Goal: Find specific page/section: Find specific page/section

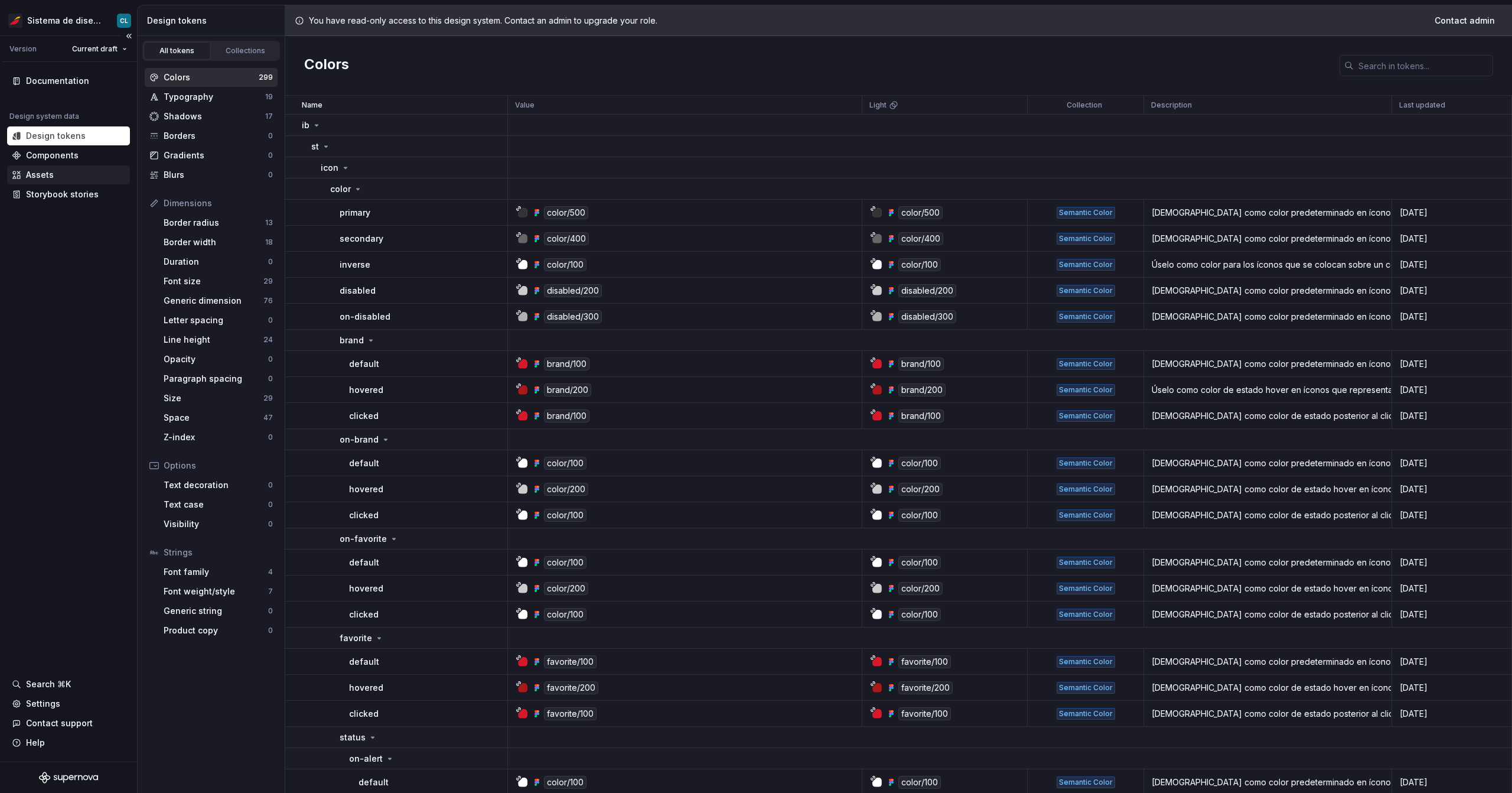
click at [45, 178] on div "Assets" at bounding box center [39, 174] width 28 height 12
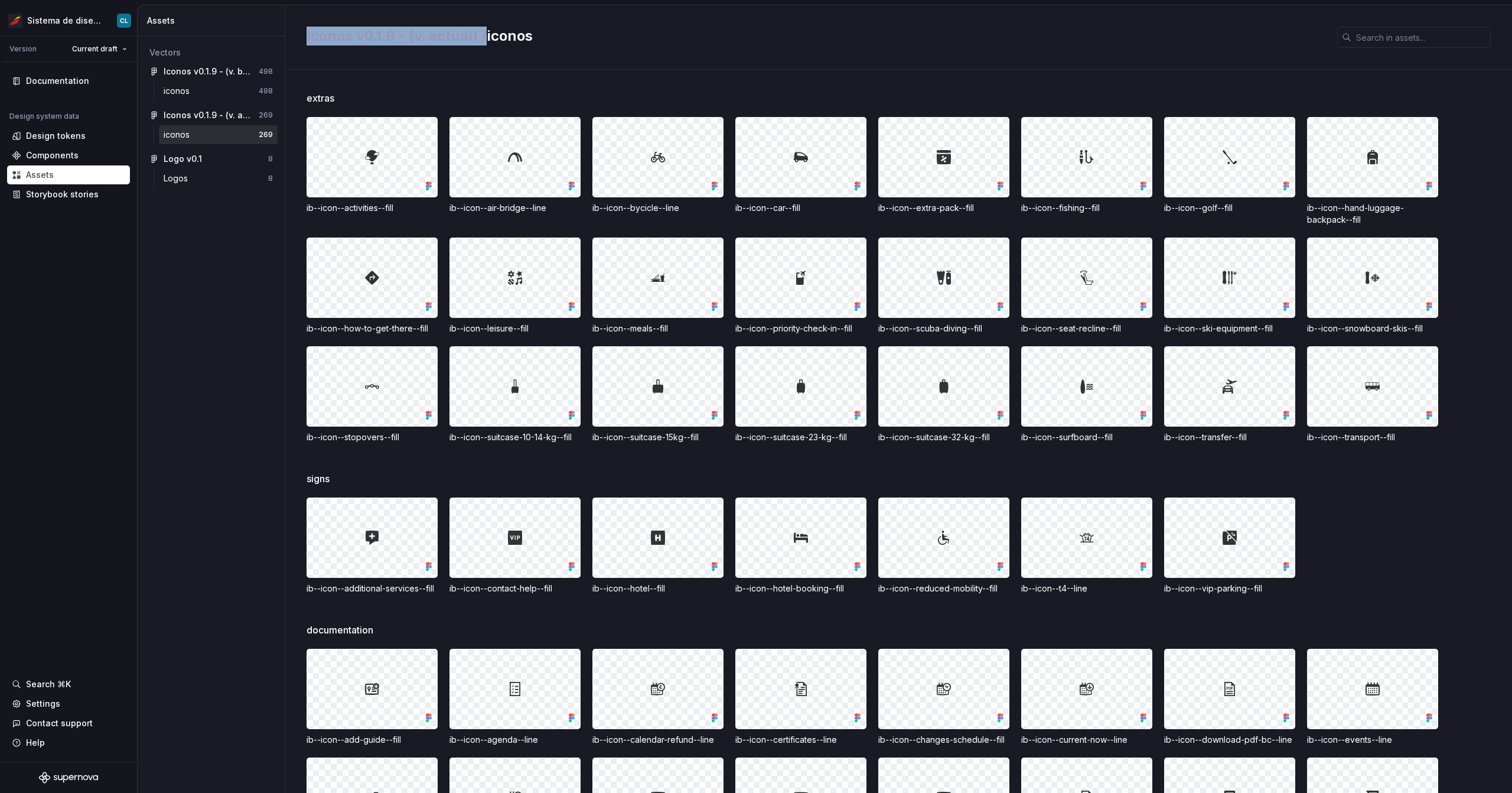
drag, startPoint x: 305, startPoint y: 37, endPoint x: 485, endPoint y: 38, distance: 180.0
click at [485, 38] on div "Iconos v0.1.9 - (v. actual) / iconos" at bounding box center [899, 37] width 1227 height 65
click at [484, 39] on span "Iconos v0.1.9 - (v. actual) /" at bounding box center [396, 35] width 180 height 17
drag, startPoint x: 483, startPoint y: 39, endPoint x: 295, endPoint y: 39, distance: 188.0
click at [295, 39] on div "Iconos v0.1.9 - (v. actual) / iconos" at bounding box center [899, 37] width 1227 height 65
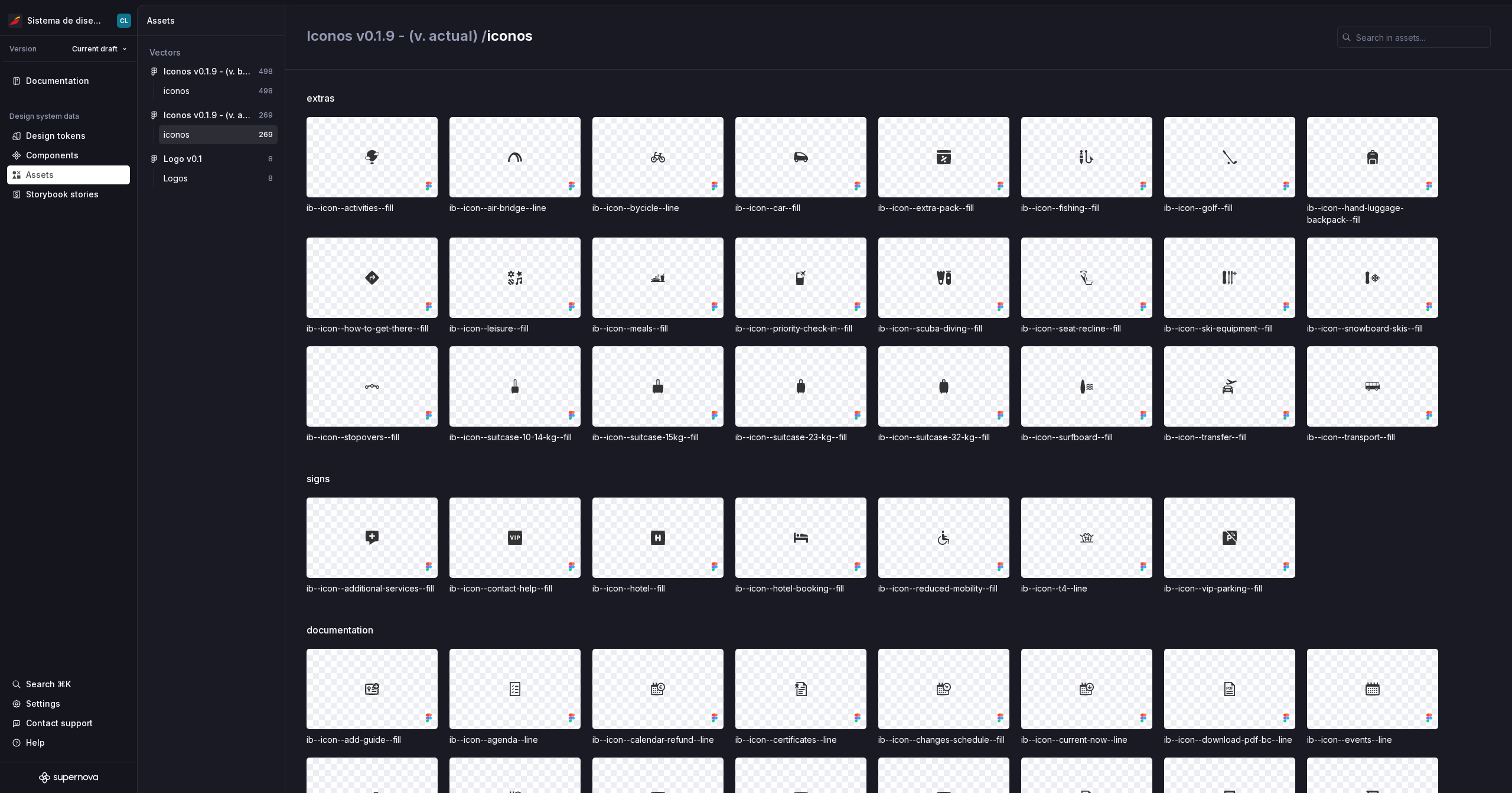
click at [453, 67] on div "Iconos v0.1.9 - (v. actual) / iconos" at bounding box center [899, 37] width 1227 height 65
drag, startPoint x: 305, startPoint y: 37, endPoint x: 410, endPoint y: 37, distance: 105.0
click at [410, 37] on div "Iconos v0.1.9 - (v. actual) / iconos" at bounding box center [899, 37] width 1227 height 65
click at [416, 37] on span "Iconos v0.1.9 - (v. actual) /" at bounding box center [396, 35] width 180 height 17
drag, startPoint x: 410, startPoint y: 36, endPoint x: 476, endPoint y: 37, distance: 66.0
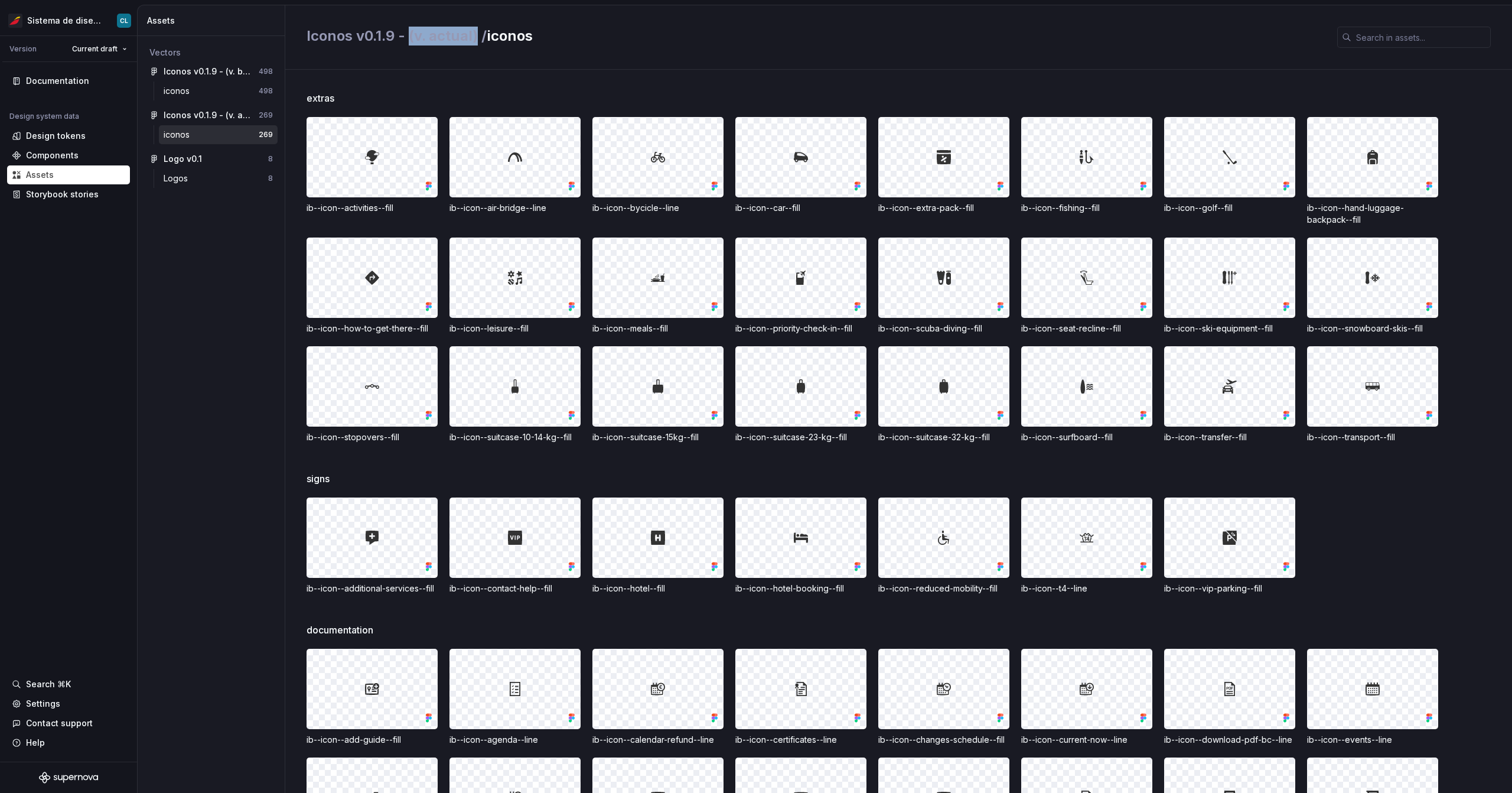
click at [476, 37] on span "Iconos v0.1.9 - (v. actual) /" at bounding box center [396, 35] width 180 height 17
drag, startPoint x: 286, startPoint y: 102, endPoint x: 381, endPoint y: 97, distance: 95.1
click at [381, 97] on div "extras ib--icon--activities--fill ib--icon--air-bridge--line ib--icon--bycicle-…" at bounding box center [899, 431] width 1227 height 723
click at [319, 95] on span "extras" at bounding box center [320, 98] width 28 height 14
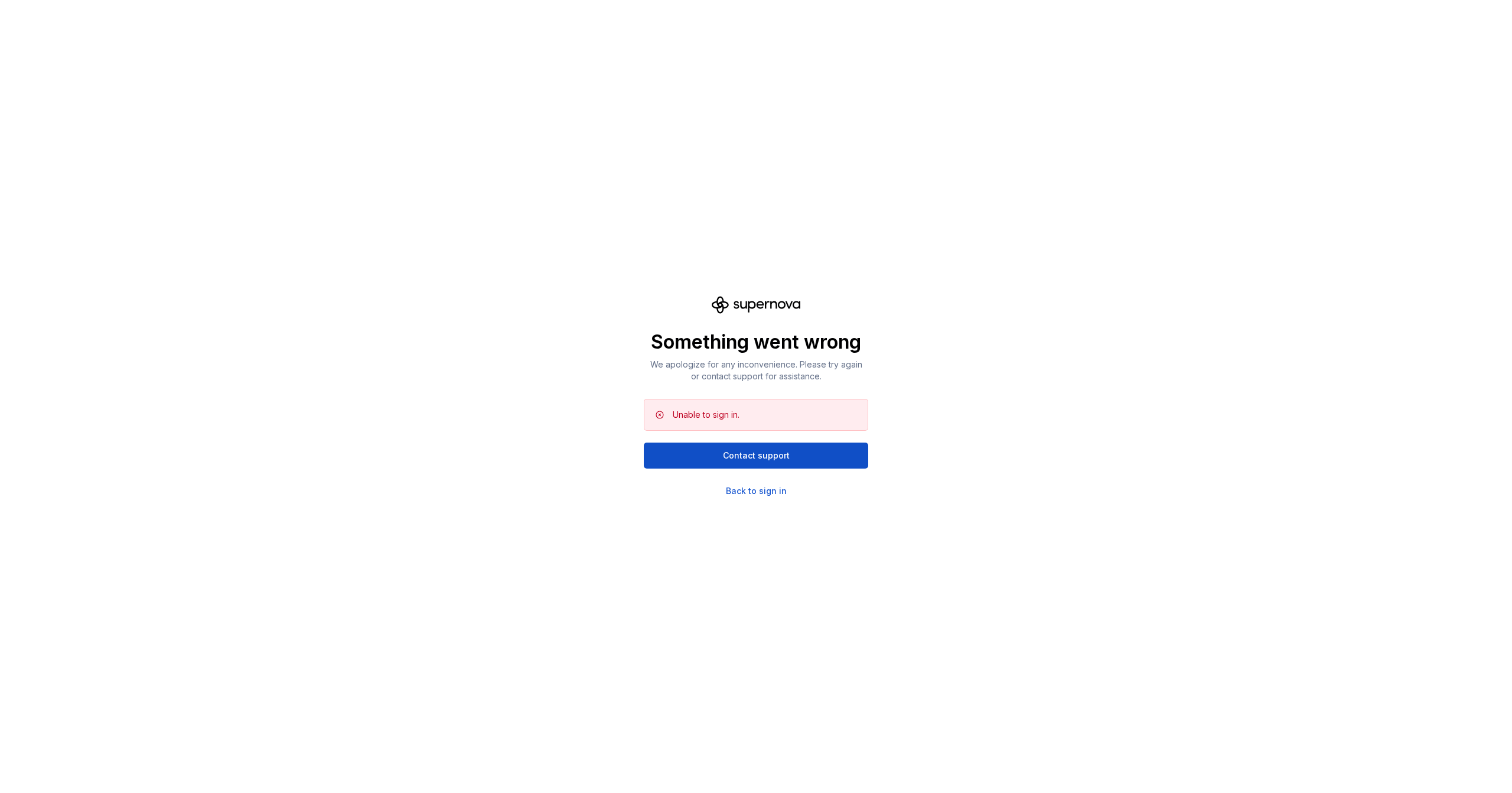
click at [761, 484] on div "Something went wrong We apologize for any inconvenience. Please try again or co…" at bounding box center [756, 396] width 225 height 201
click at [760, 487] on div "Back to sign in" at bounding box center [756, 490] width 61 height 12
click at [771, 500] on div "Something went wrong We apologize for any inconvenience. Please try again or co…" at bounding box center [756, 396] width 1512 height 793
click at [769, 489] on div "Back to sign in" at bounding box center [756, 490] width 61 height 12
click at [762, 466] on button "Contact support" at bounding box center [756, 455] width 225 height 26
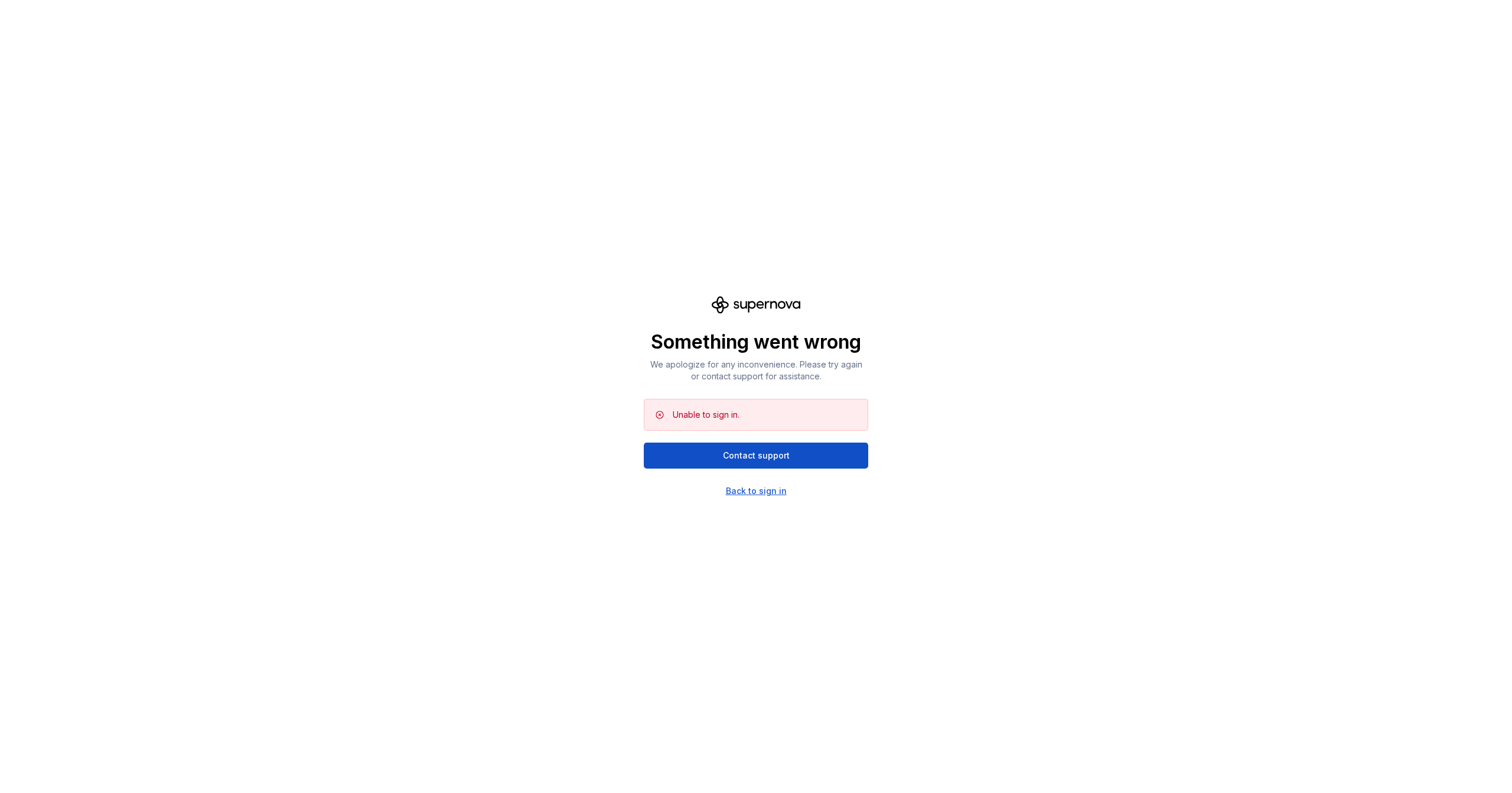
drag, startPoint x: 762, startPoint y: 499, endPoint x: 759, endPoint y: 491, distance: 8.5
click at [760, 498] on div "Something went wrong We apologize for any inconvenience. Please try again or co…" at bounding box center [756, 396] width 1512 height 793
click at [759, 490] on div "Back to sign in" at bounding box center [756, 490] width 61 height 12
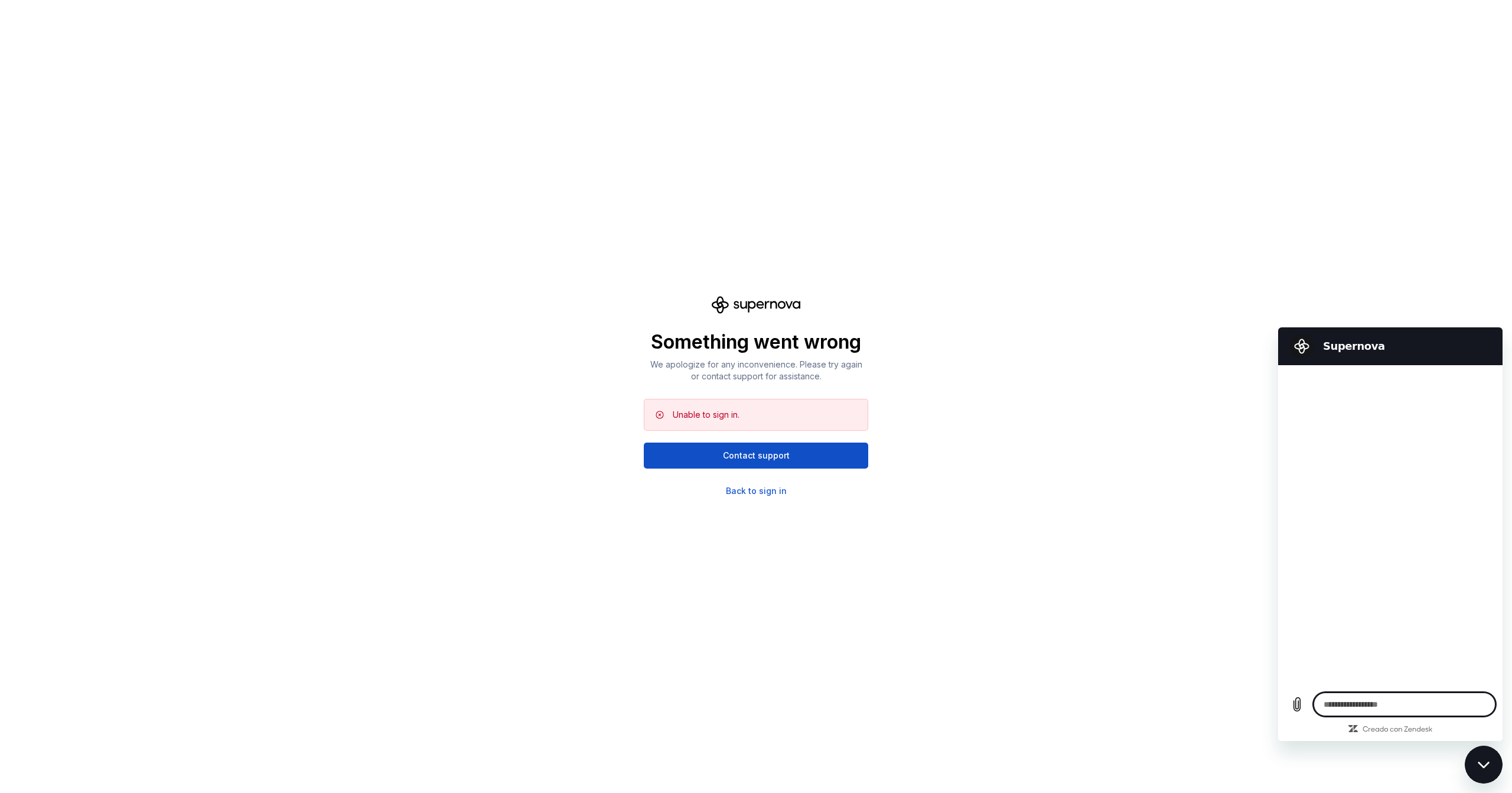
drag, startPoint x: 604, startPoint y: 300, endPoint x: 565, endPoint y: 293, distance: 39.6
click at [604, 299] on div "Something went wrong We apologize for any inconvenience. Please try again or co…" at bounding box center [756, 396] width 1512 height 793
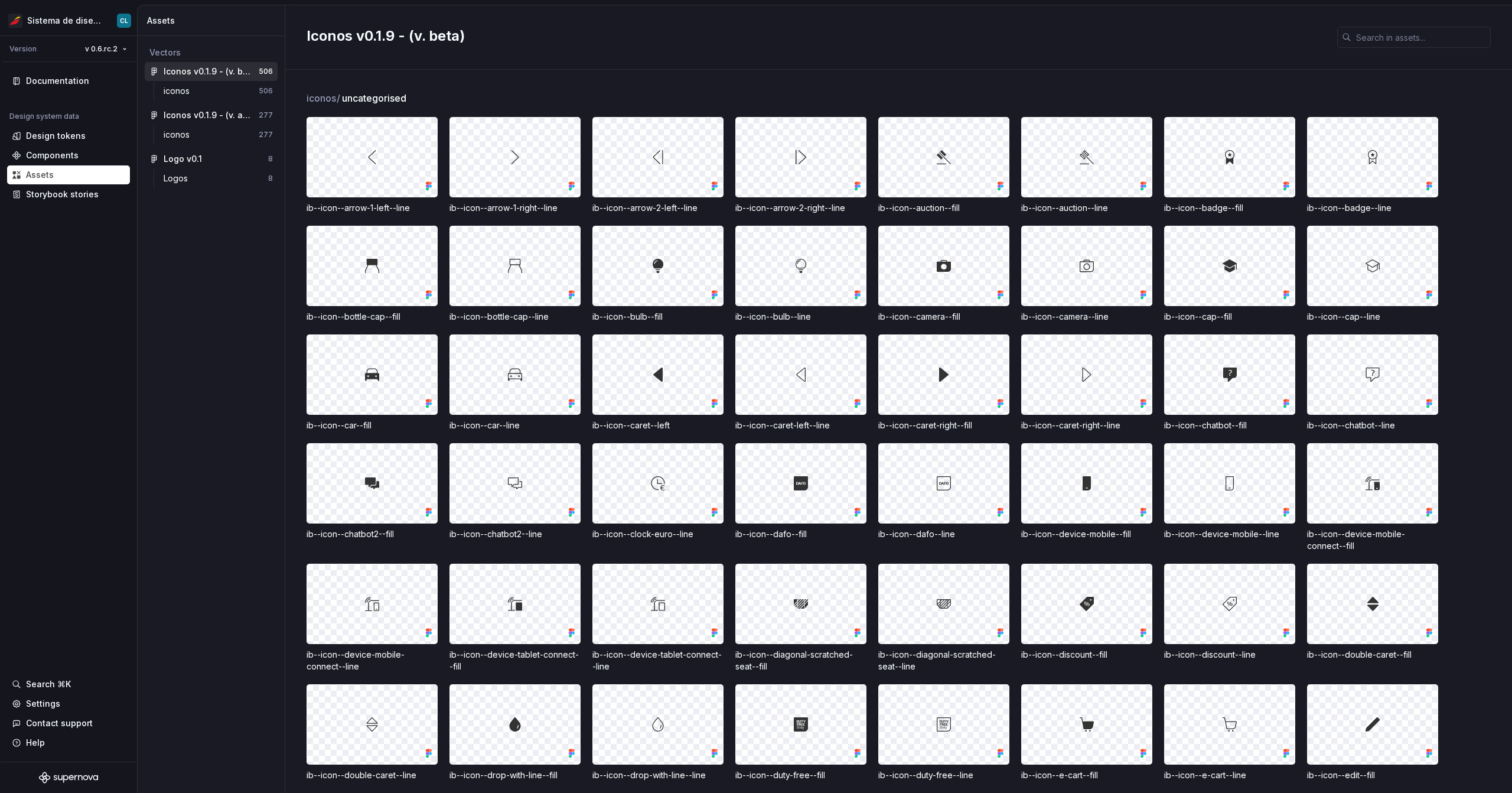
scroll to position [336, 0]
click at [95, 43] on html "Sistema de diseño Iberia CL Version v 0.6.rc.2 Documentation Design system data…" at bounding box center [756, 396] width 1512 height 793
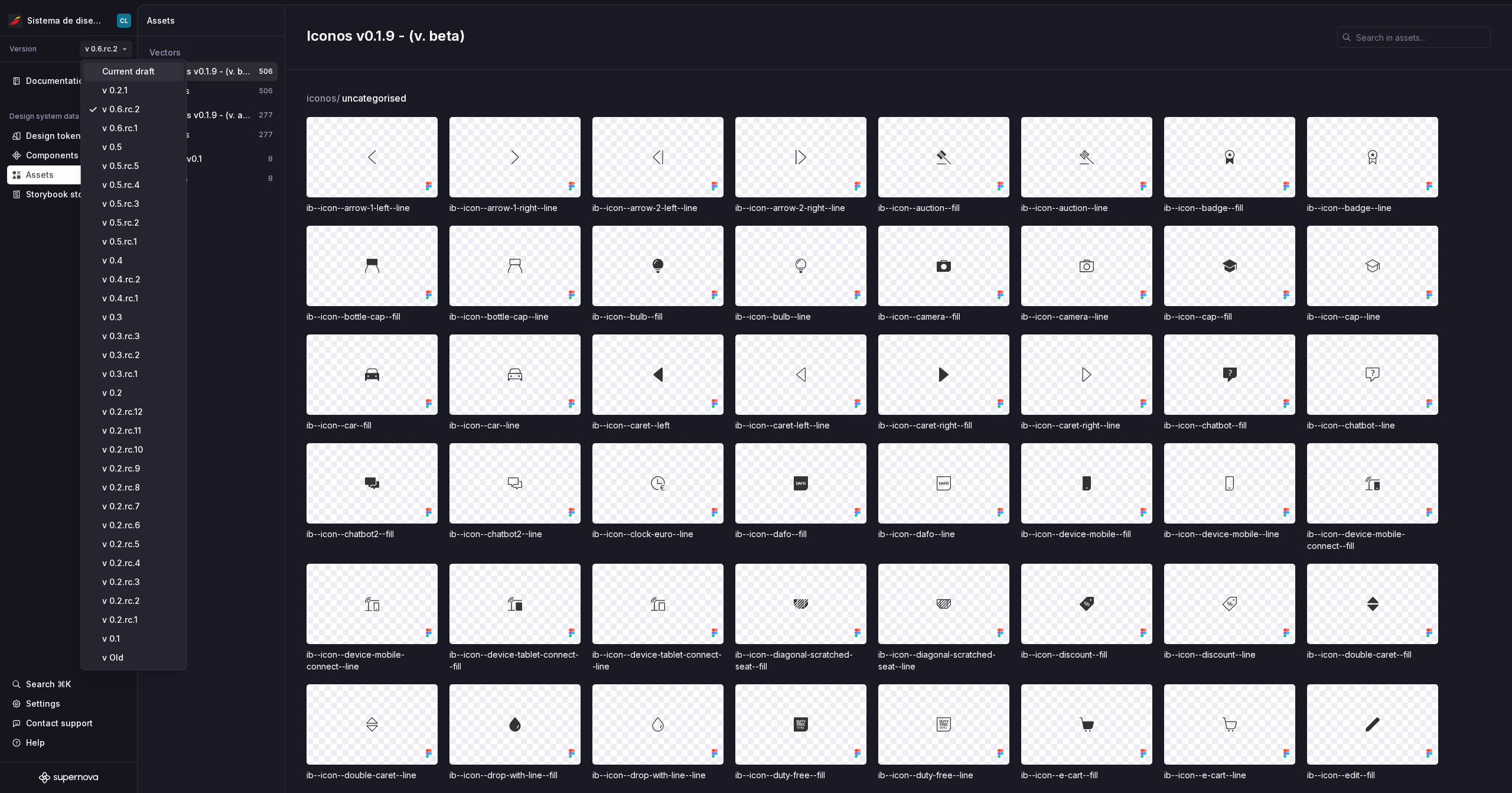
click at [123, 72] on div "Current draft" at bounding box center [140, 71] width 77 height 12
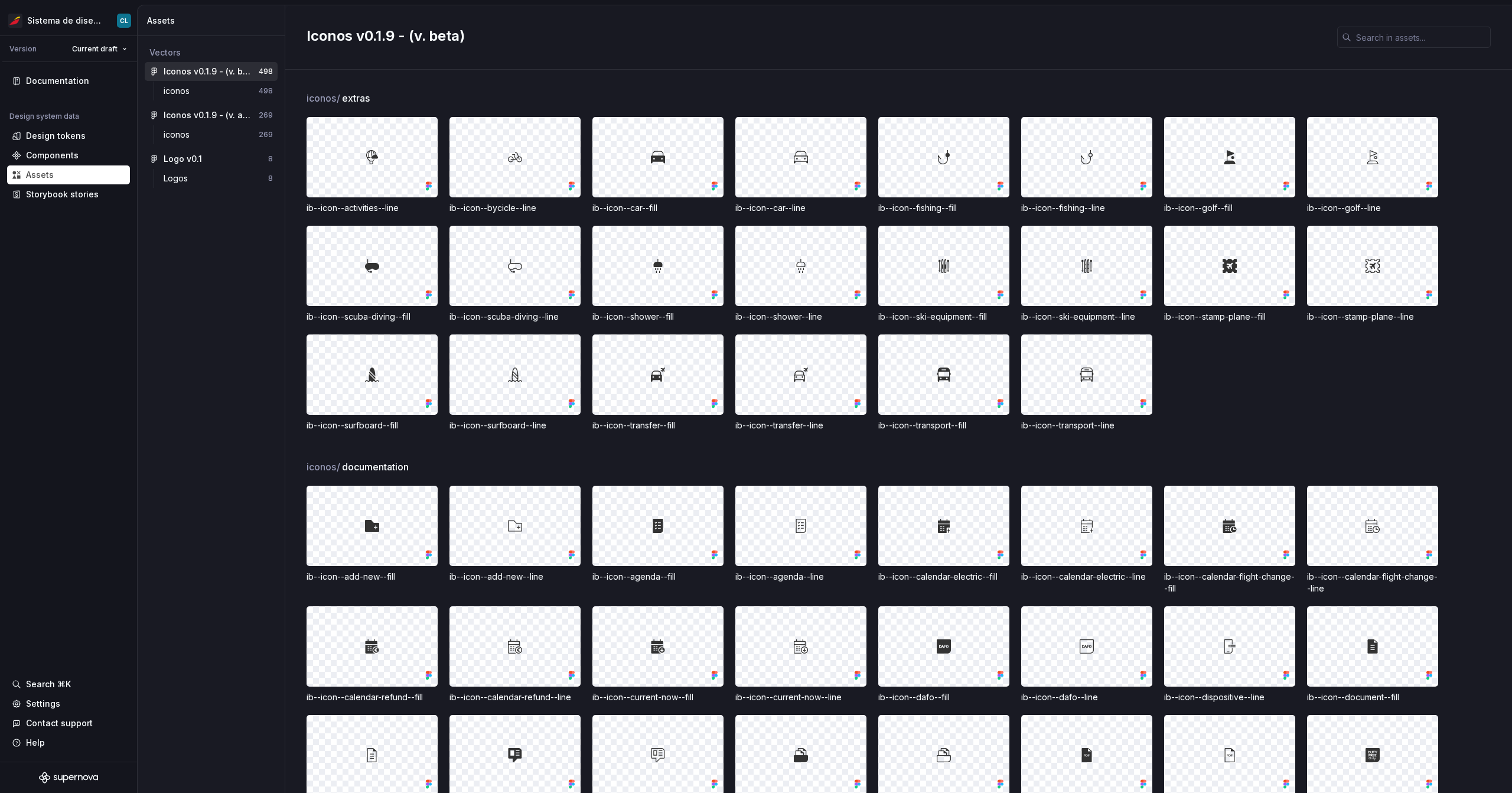
type textarea "*"
click at [206, 141] on div "iconos 269" at bounding box center [218, 135] width 118 height 19
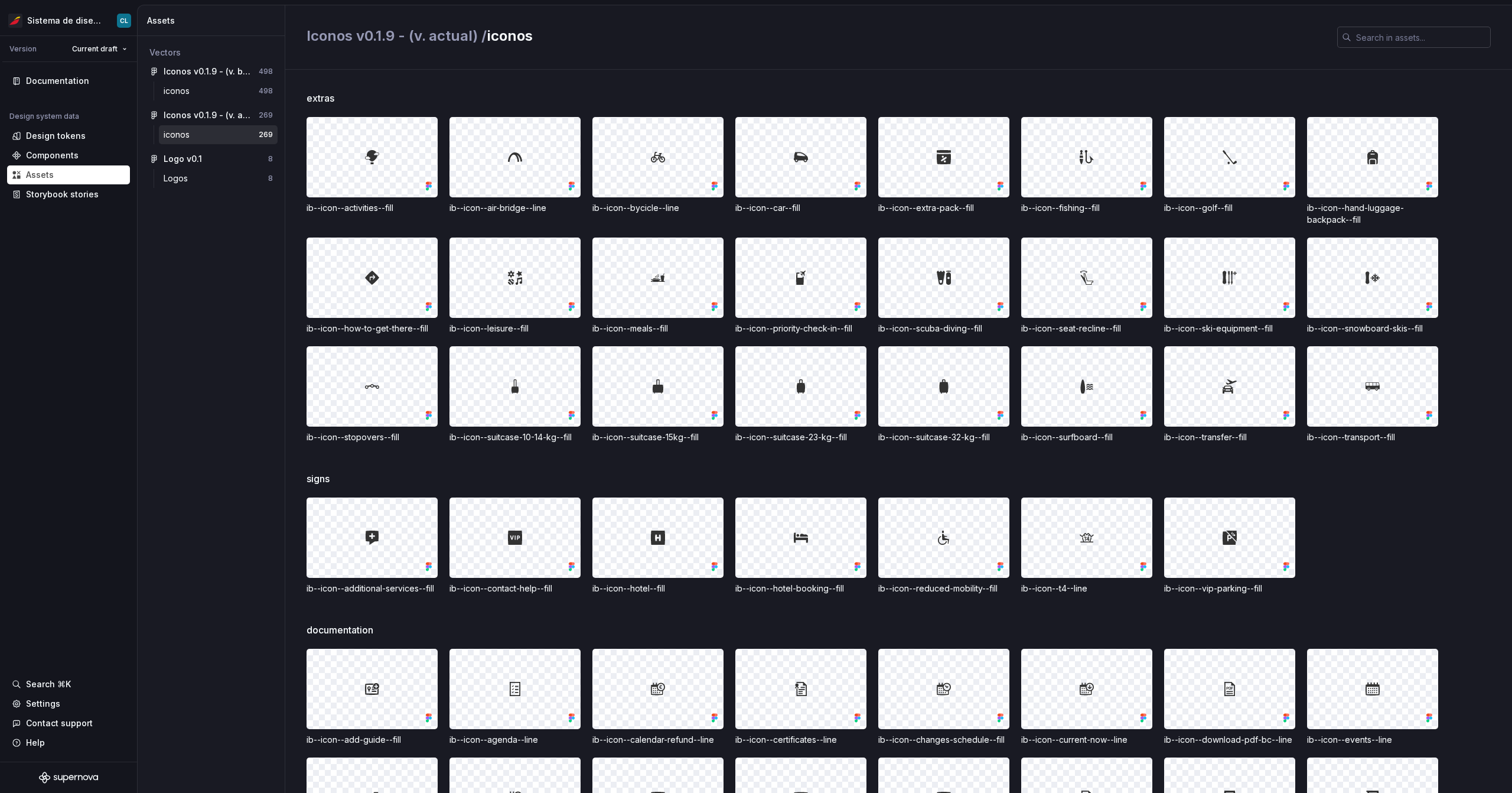
click at [1389, 33] on input "text" at bounding box center [1421, 37] width 140 height 21
paste input "ib--icon--boarding-pass--fill"
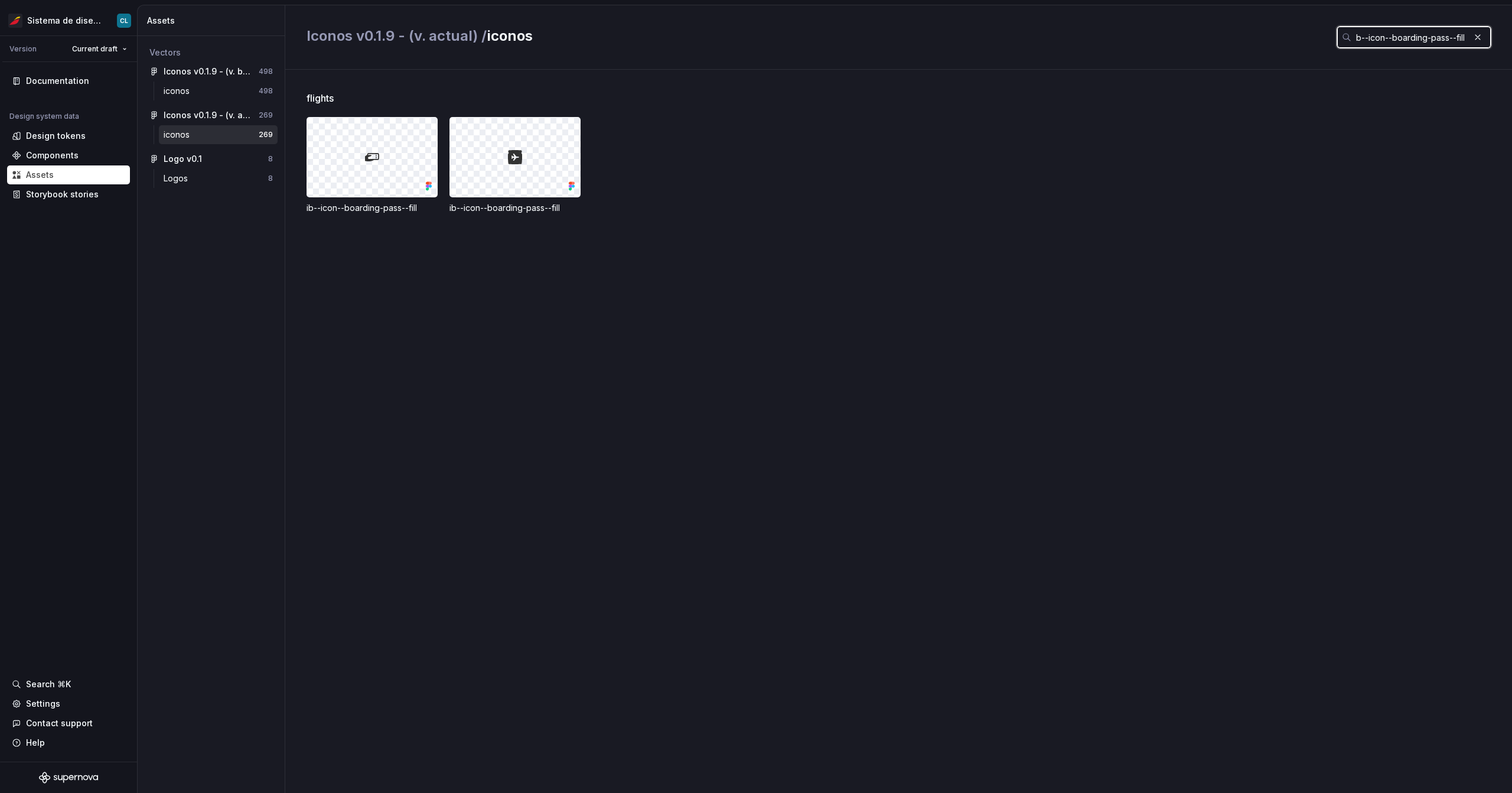
type input "ib--icon--boarding-pass--fill"
type textarea "*"
click at [185, 92] on div "iconos" at bounding box center [178, 91] width 31 height 12
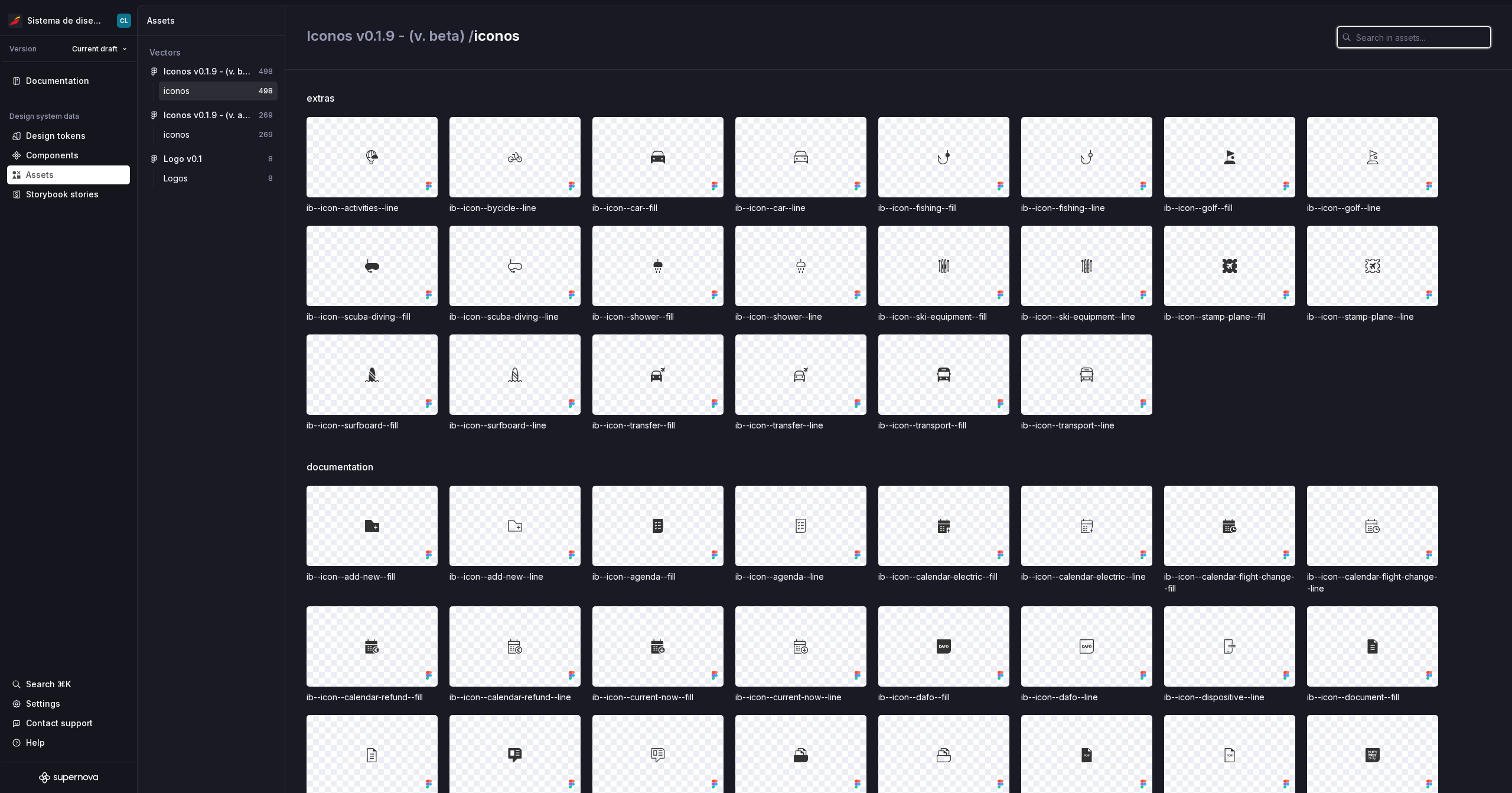
click at [1376, 32] on input "text" at bounding box center [1421, 37] width 140 height 21
paste input "ib--icon--caret--left"
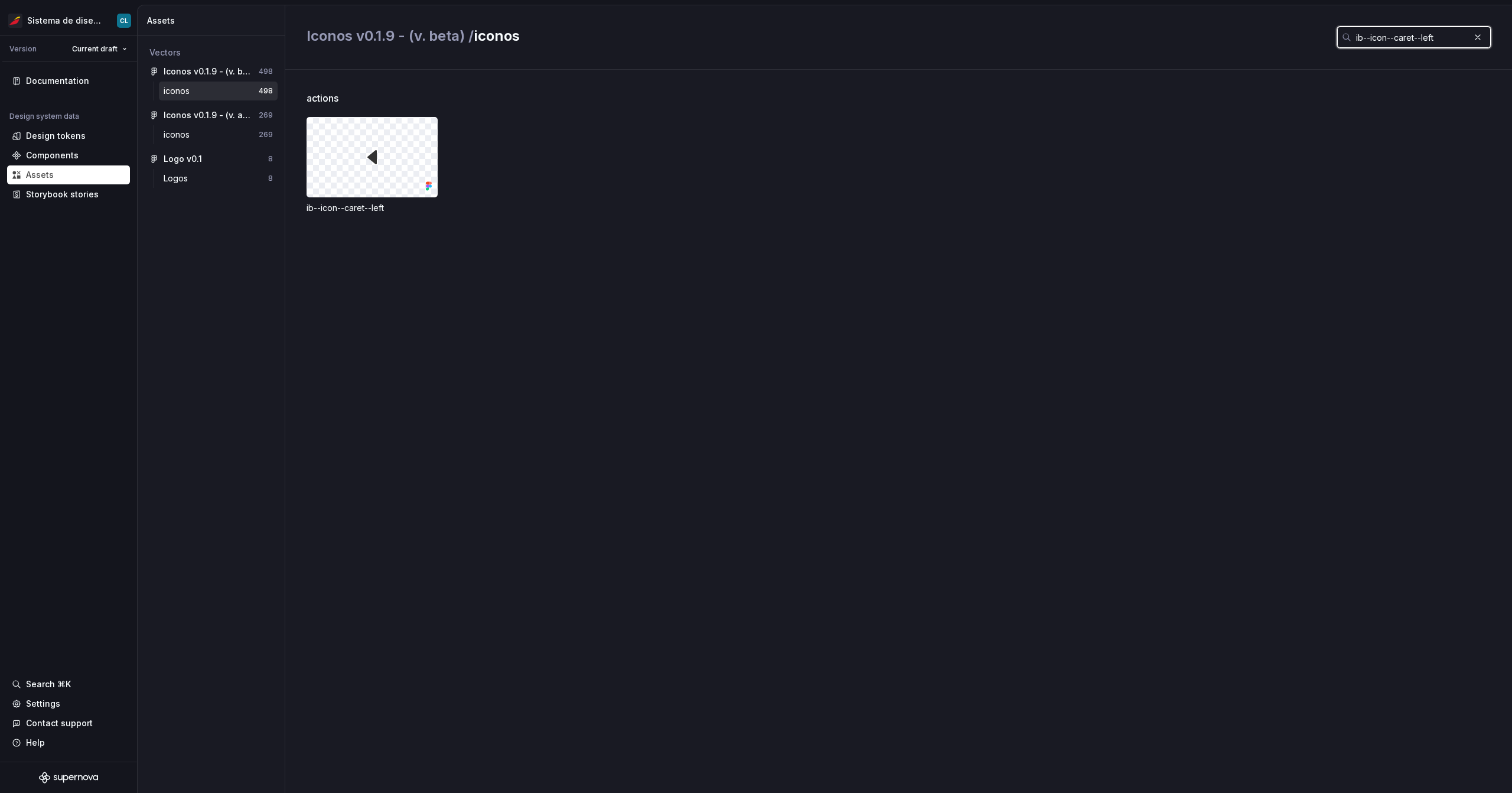
type input "ib--icon--caret--left"
click at [1479, 39] on button "button" at bounding box center [1478, 37] width 16 height 16
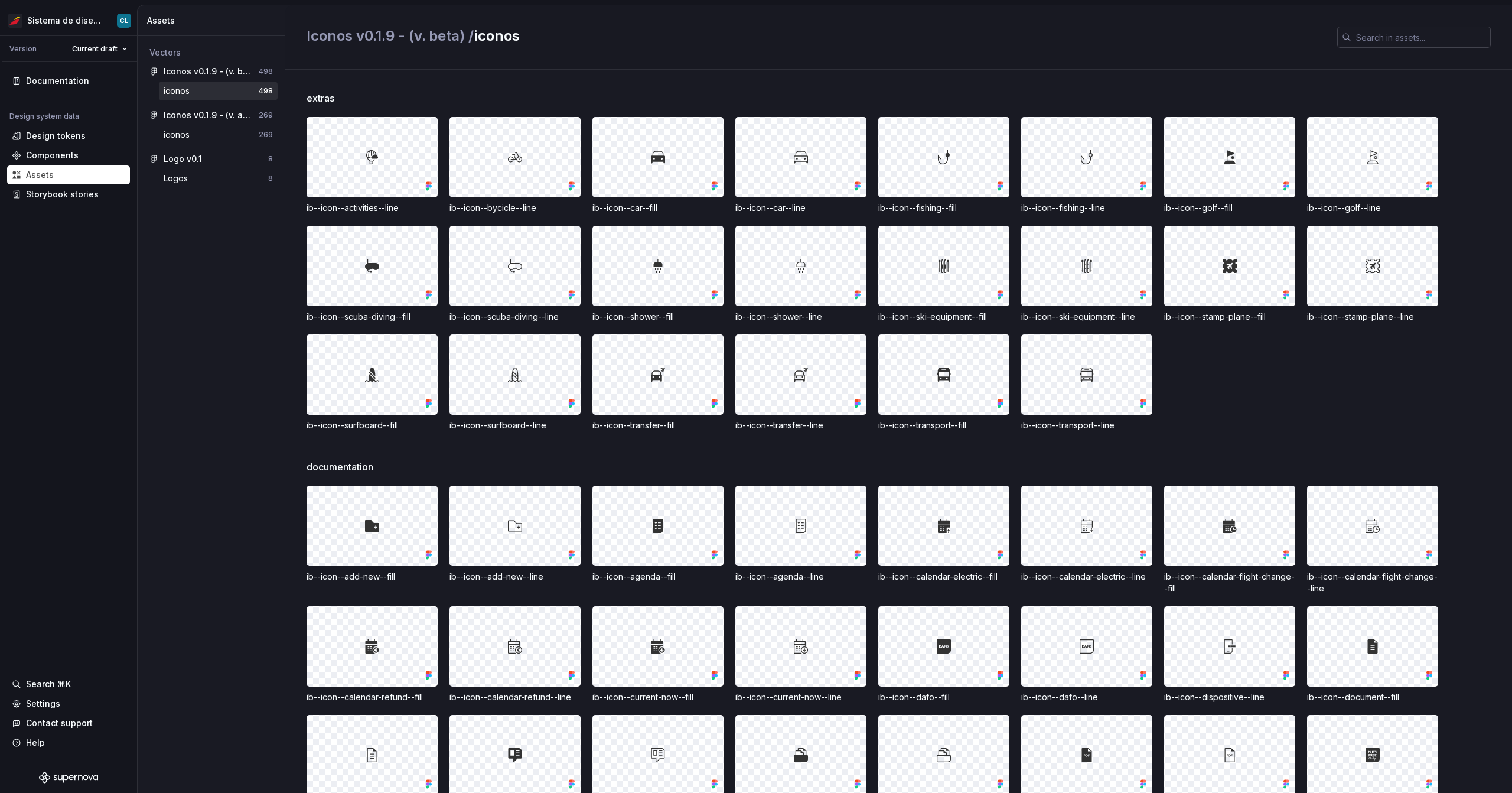
click at [1396, 42] on input "text" at bounding box center [1421, 37] width 140 height 21
paste input "ib--icon--caret--left"
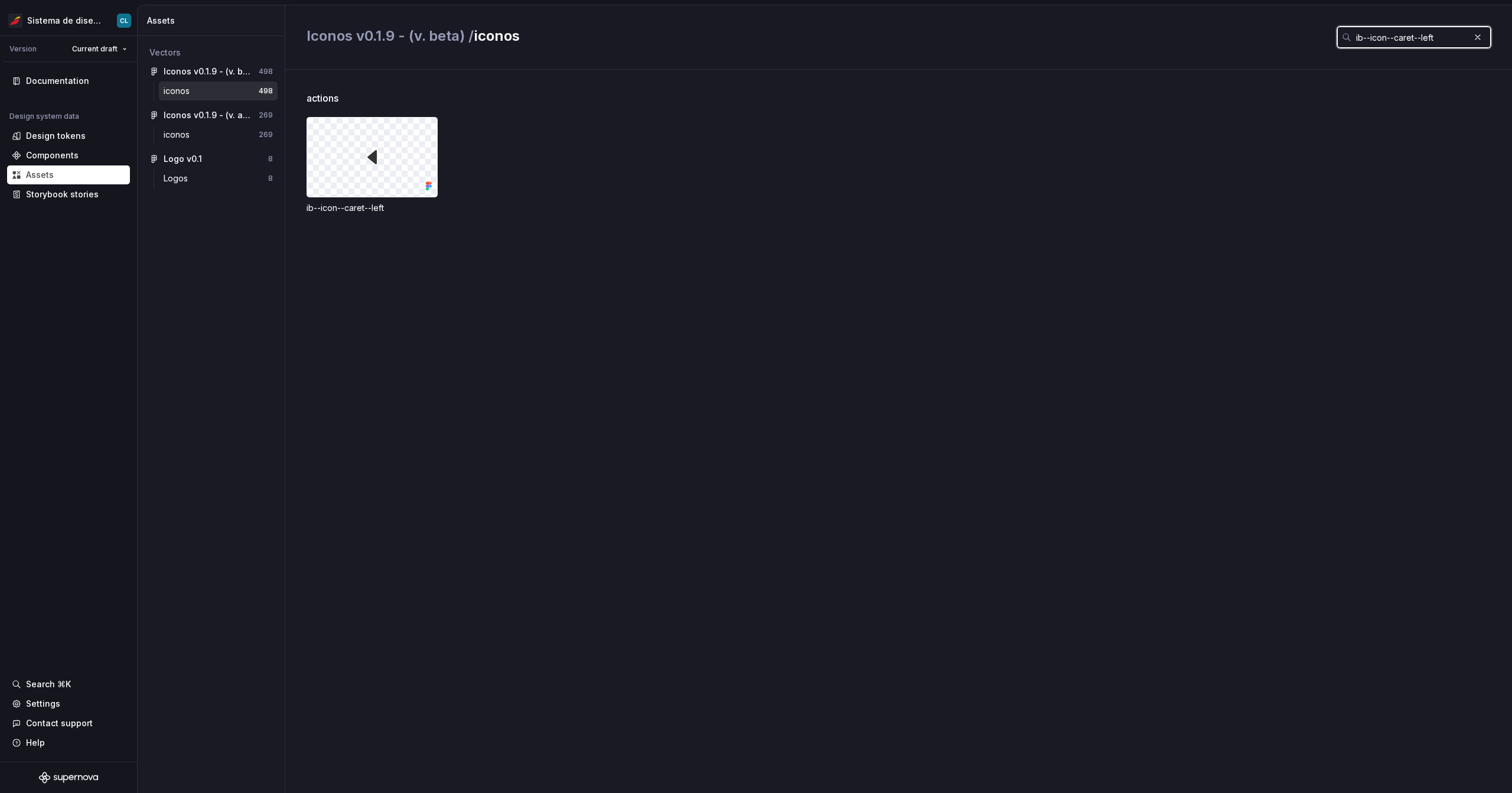
type input "ib--icon--caret--left"
type textarea "*"
click at [1449, 38] on input "ib--icon--caret--left" at bounding box center [1411, 37] width 118 height 21
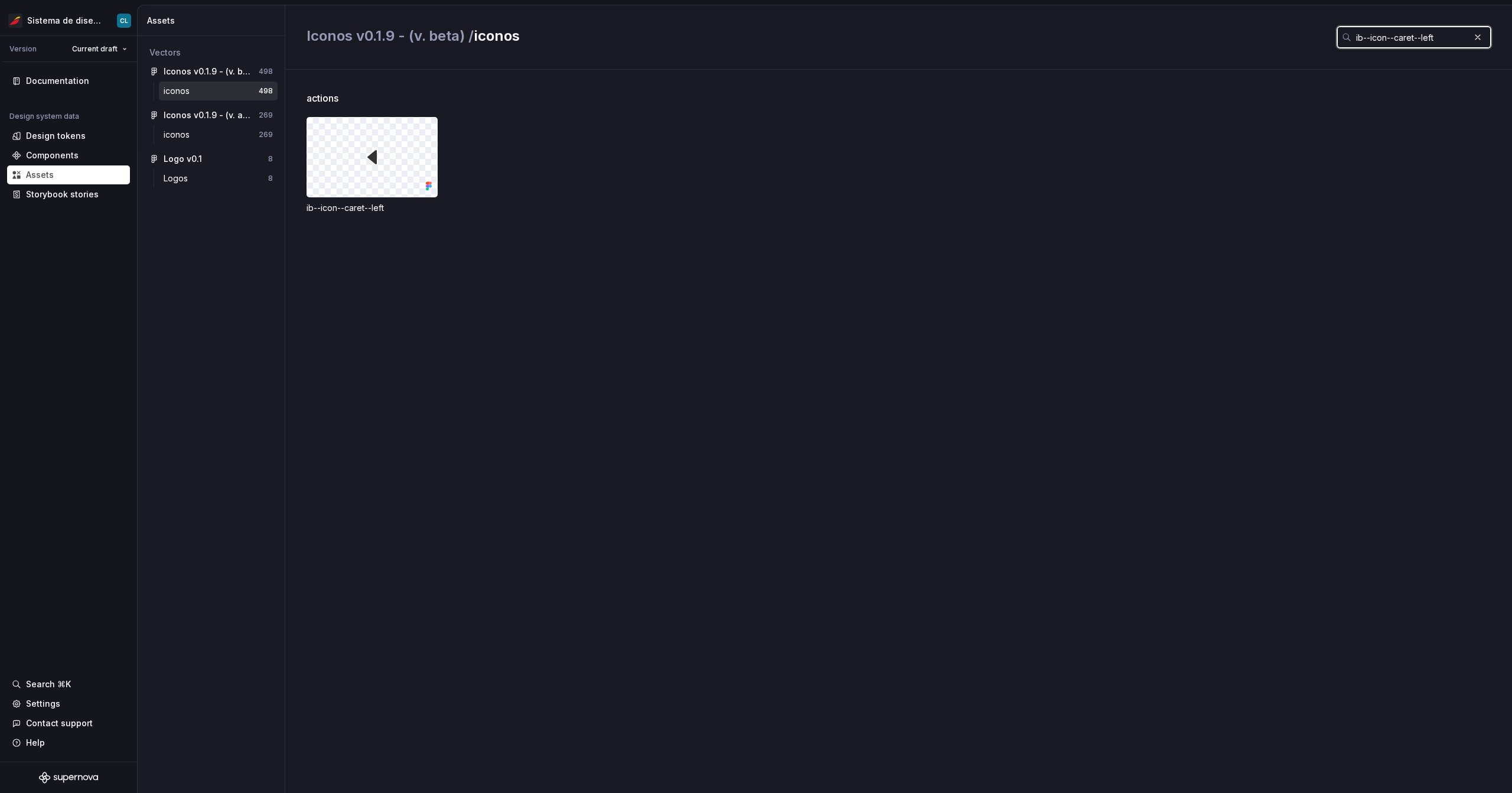
paste input "piano"
click at [1459, 38] on input "ib--icon--piano" at bounding box center [1411, 37] width 118 height 21
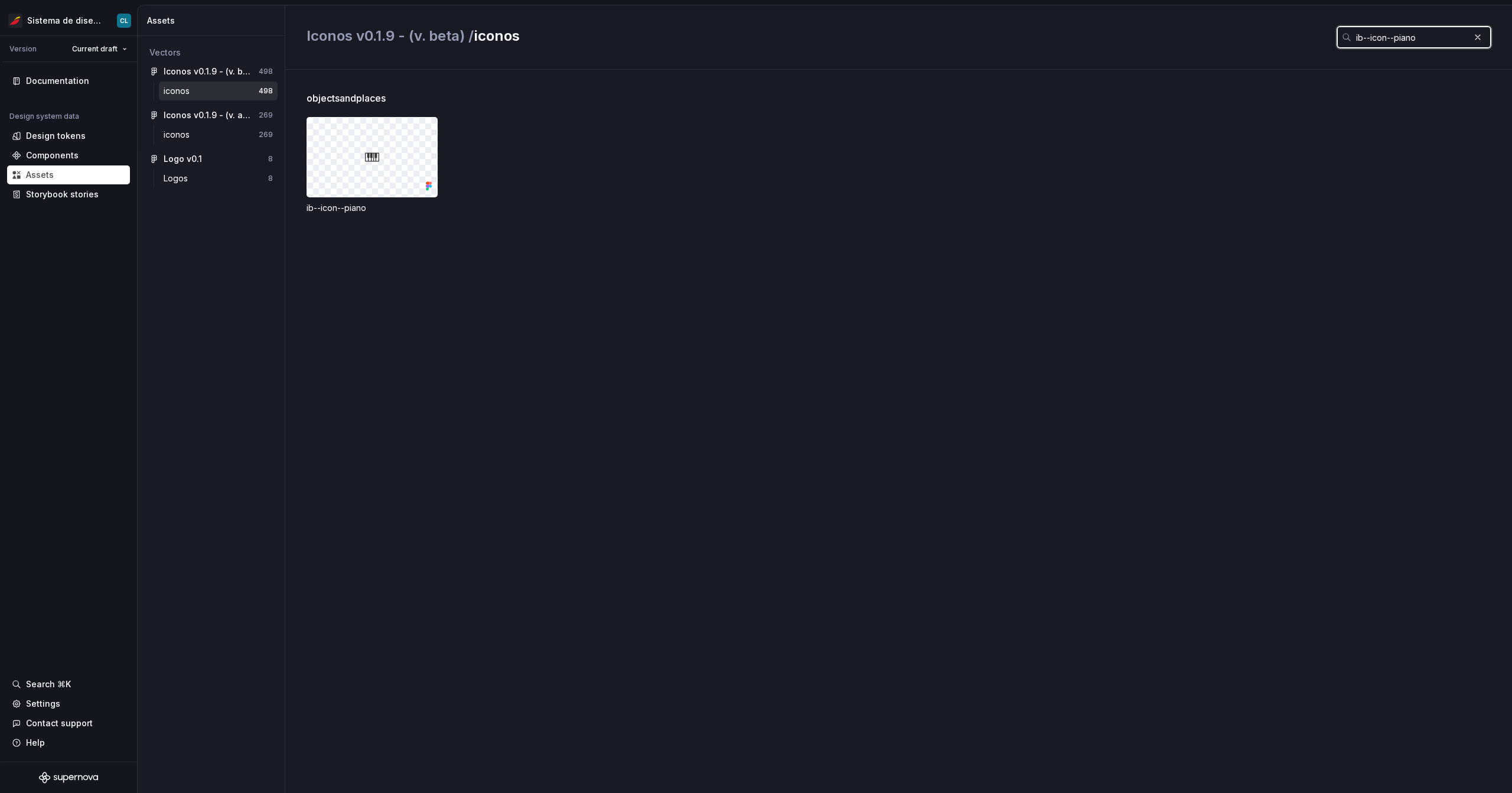
click at [1459, 38] on input "ib--icon--piano" at bounding box center [1411, 37] width 118 height 21
type input "bbq"
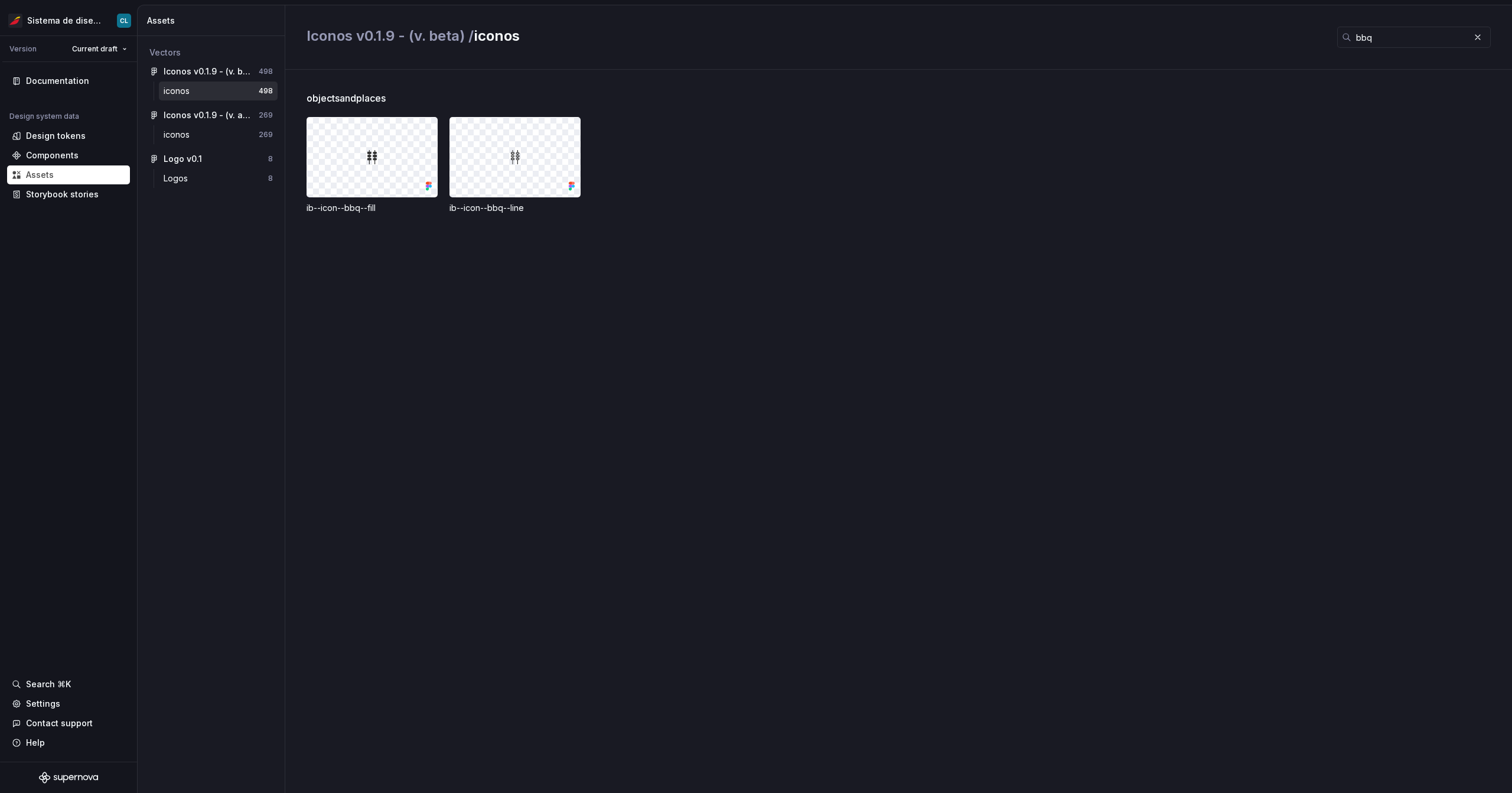
type textarea "*"
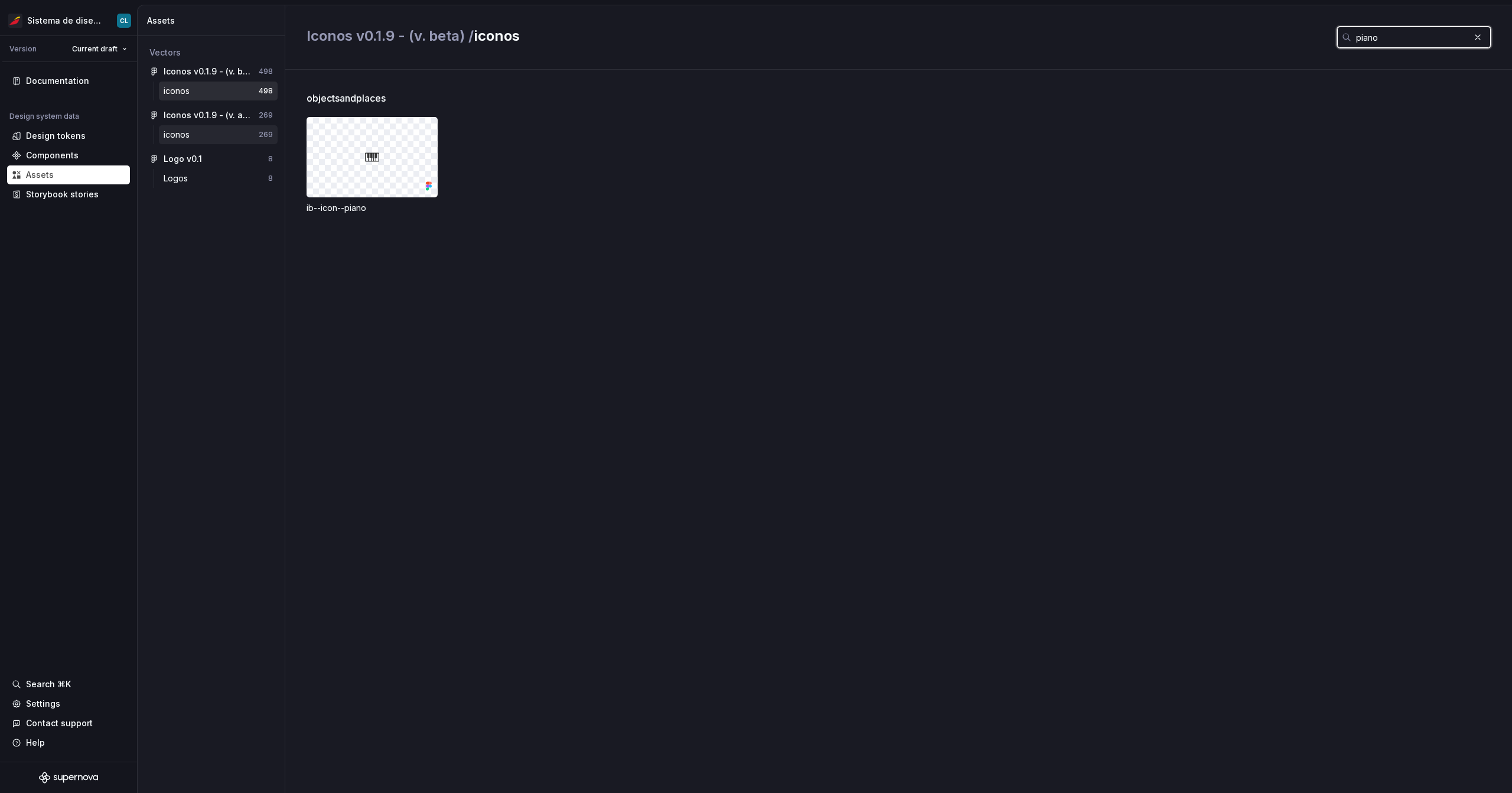
type input "piano"
click at [196, 134] on div "iconos" at bounding box center [211, 134] width 95 height 12
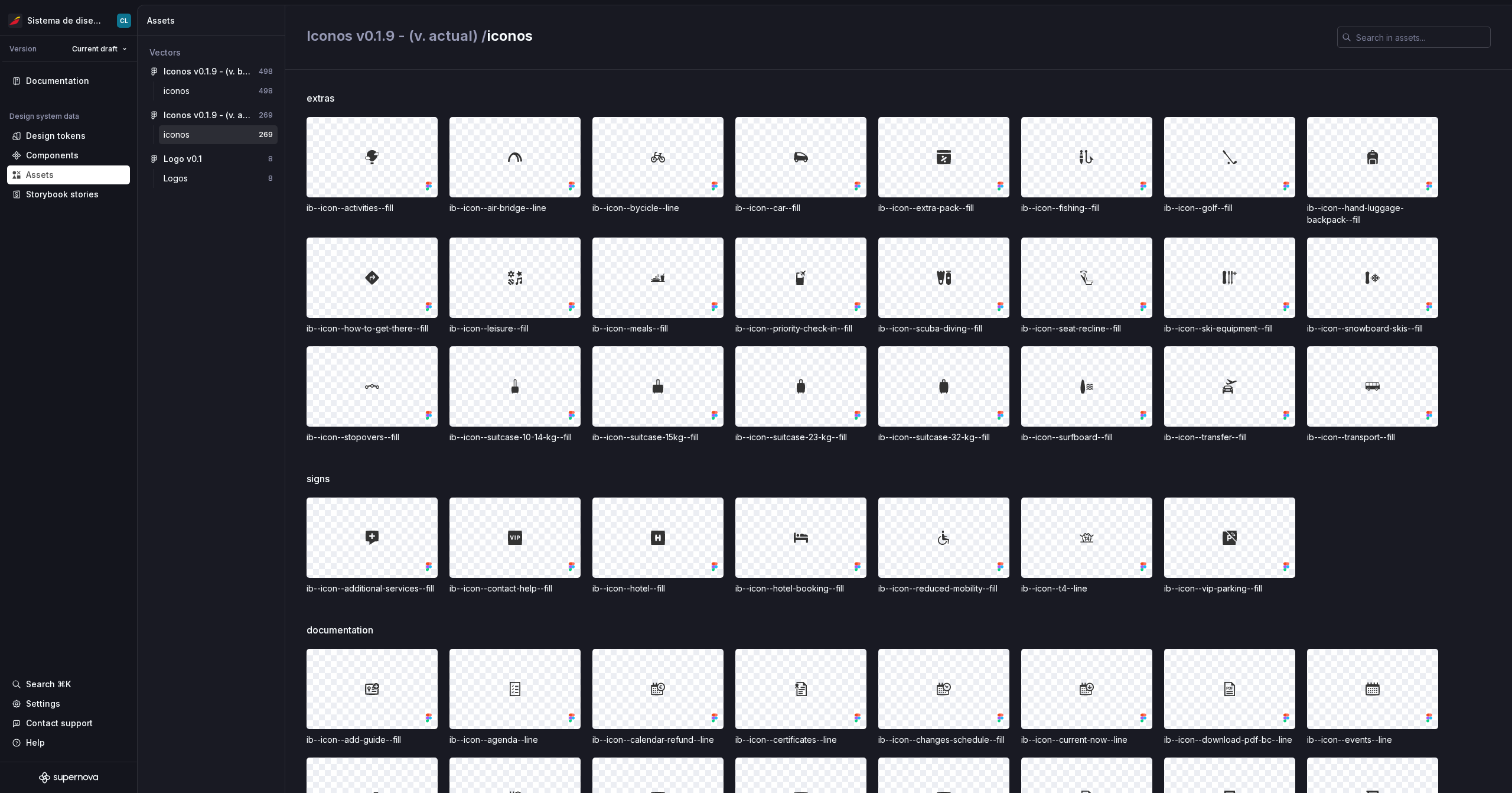
click at [1384, 35] on input "text" at bounding box center [1421, 37] width 140 height 21
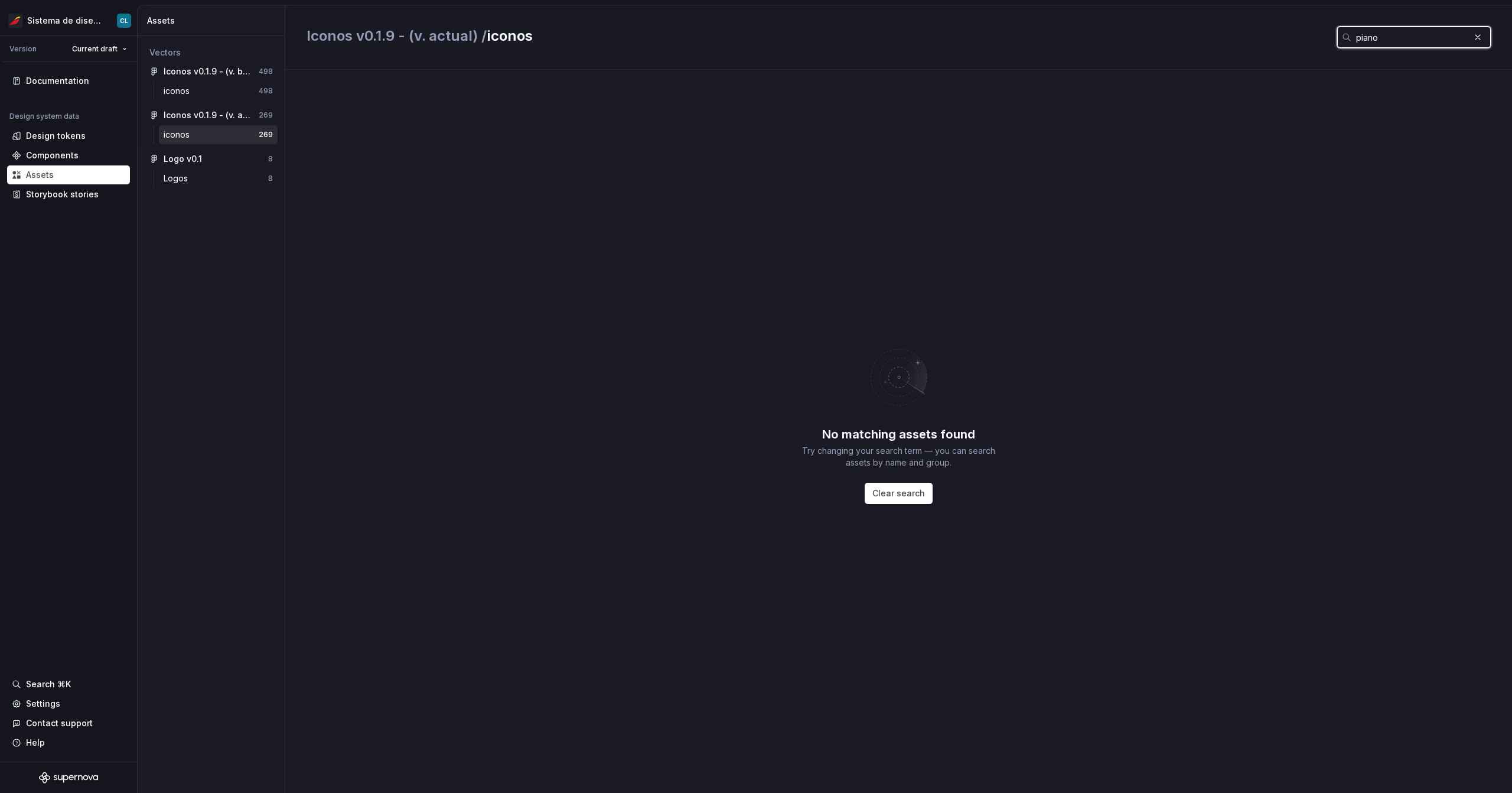
type input "piano"
type textarea "*"
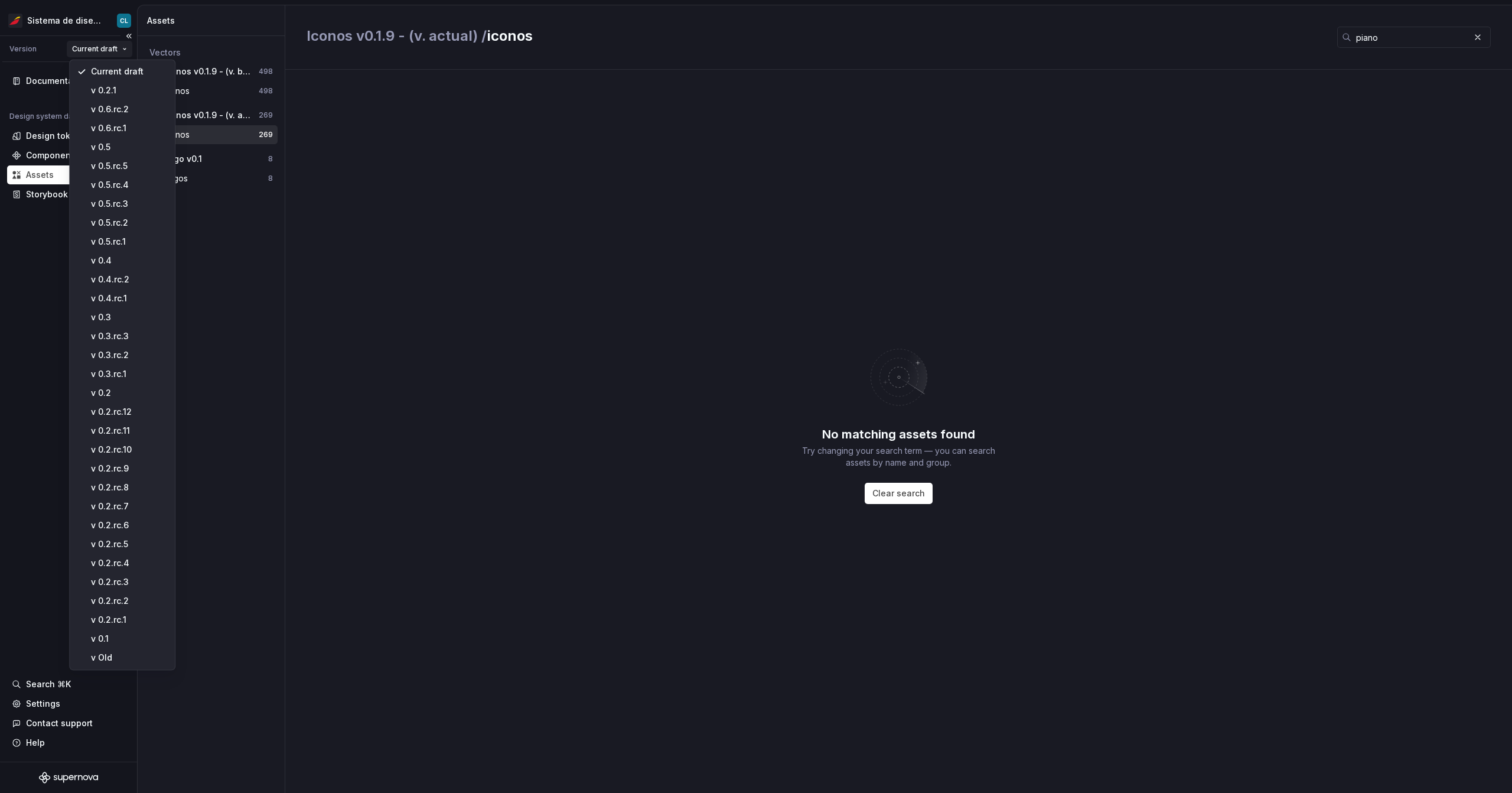
click at [98, 46] on html "Sistema de diseño Iberia CL Version Current draft Documentation Design system d…" at bounding box center [756, 396] width 1512 height 793
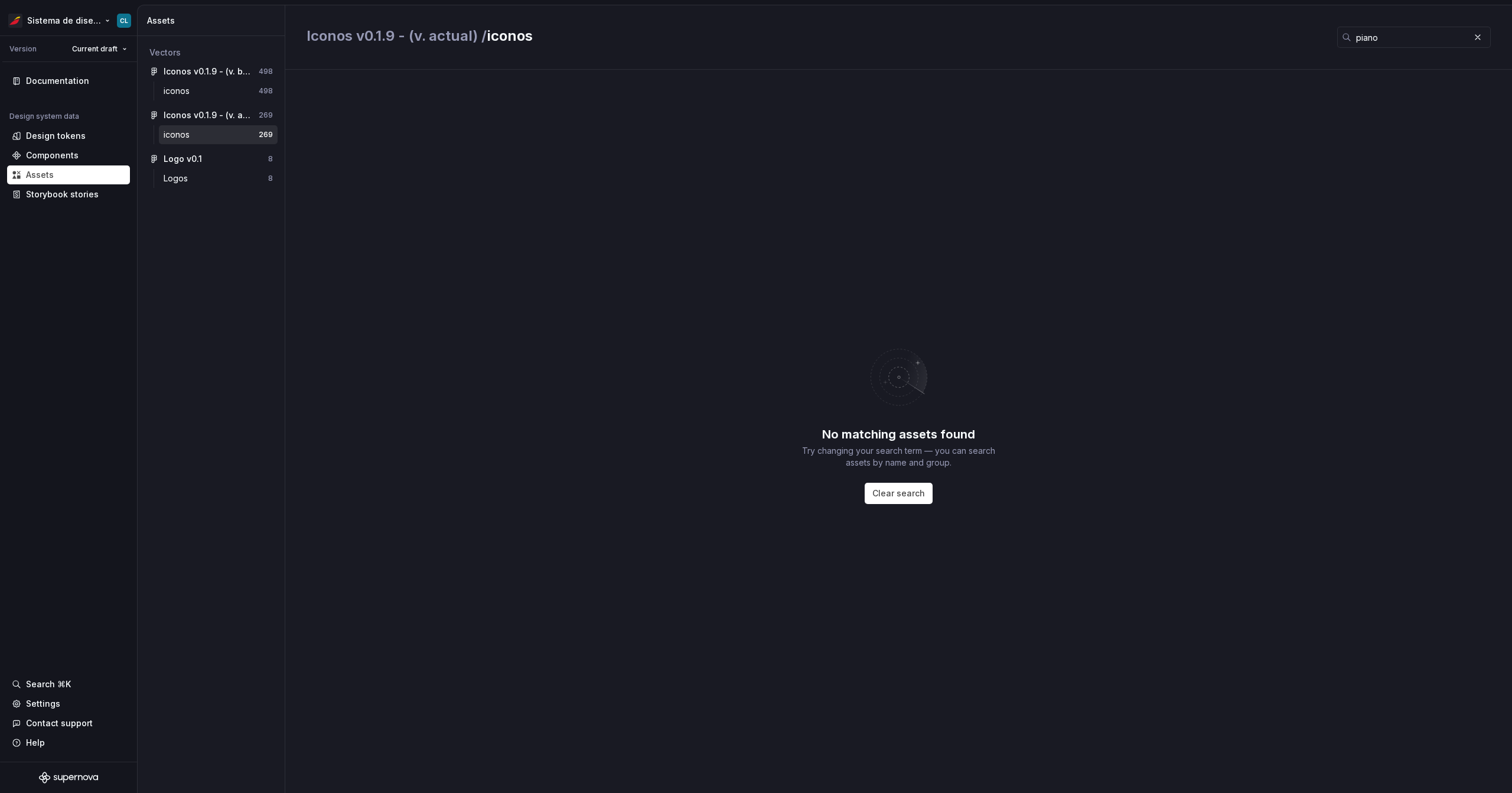
click at [93, 20] on html "Sistema de diseño Iberia CL Version Current draft Documentation Design system d…" at bounding box center [756, 396] width 1512 height 793
click at [92, 20] on html "Sistema de diseño Iberia CL Version Current draft Documentation Design system d…" at bounding box center [756, 396] width 1512 height 793
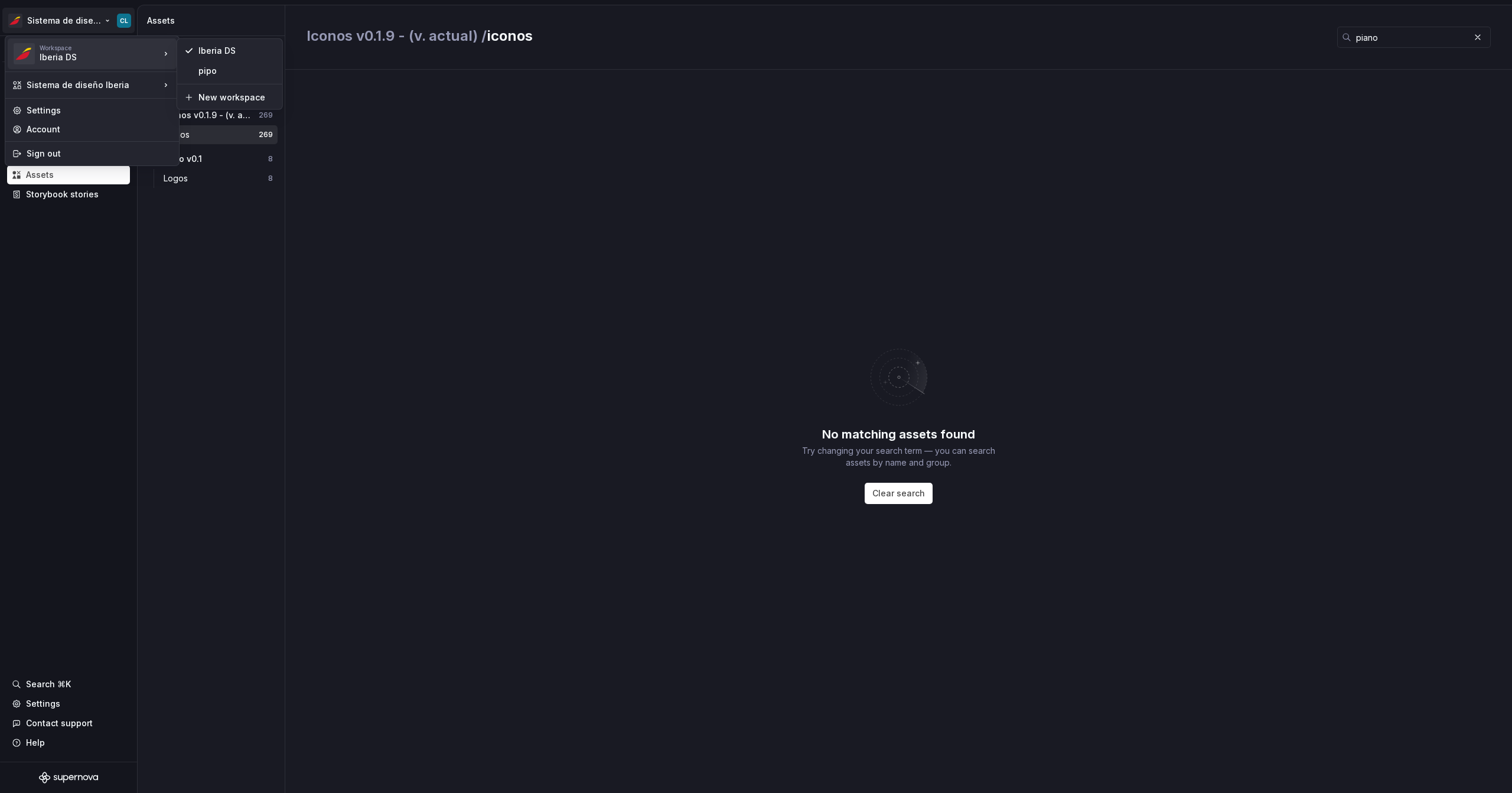
click at [141, 56] on div "Workspace Iberia DS" at bounding box center [99, 54] width 120 height 19
click at [236, 68] on div "pipo" at bounding box center [237, 70] width 77 height 12
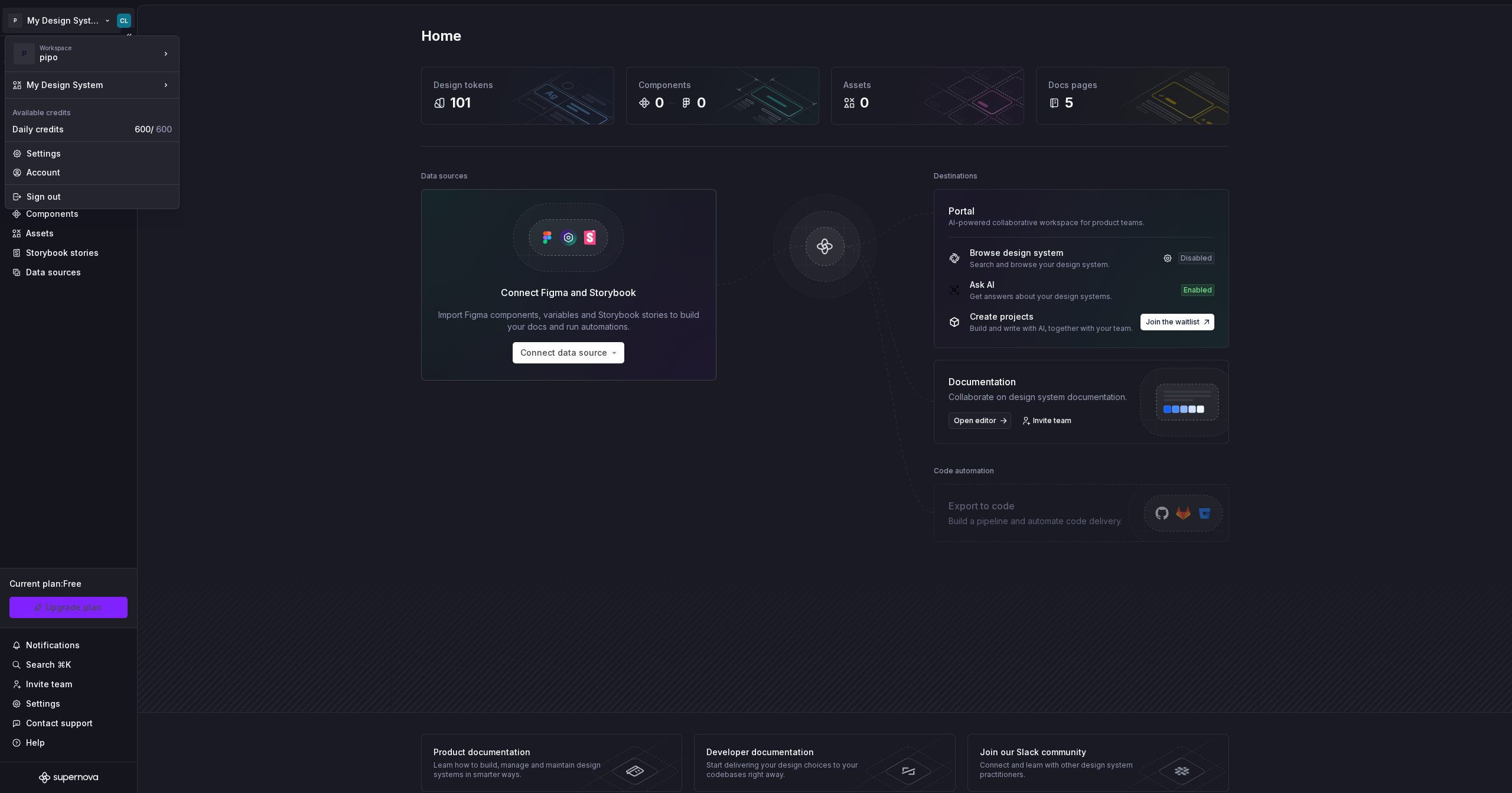
click at [78, 22] on html "P My Design System CL Version Current draft Home Documentation Analytics Code a…" at bounding box center [756, 396] width 1512 height 793
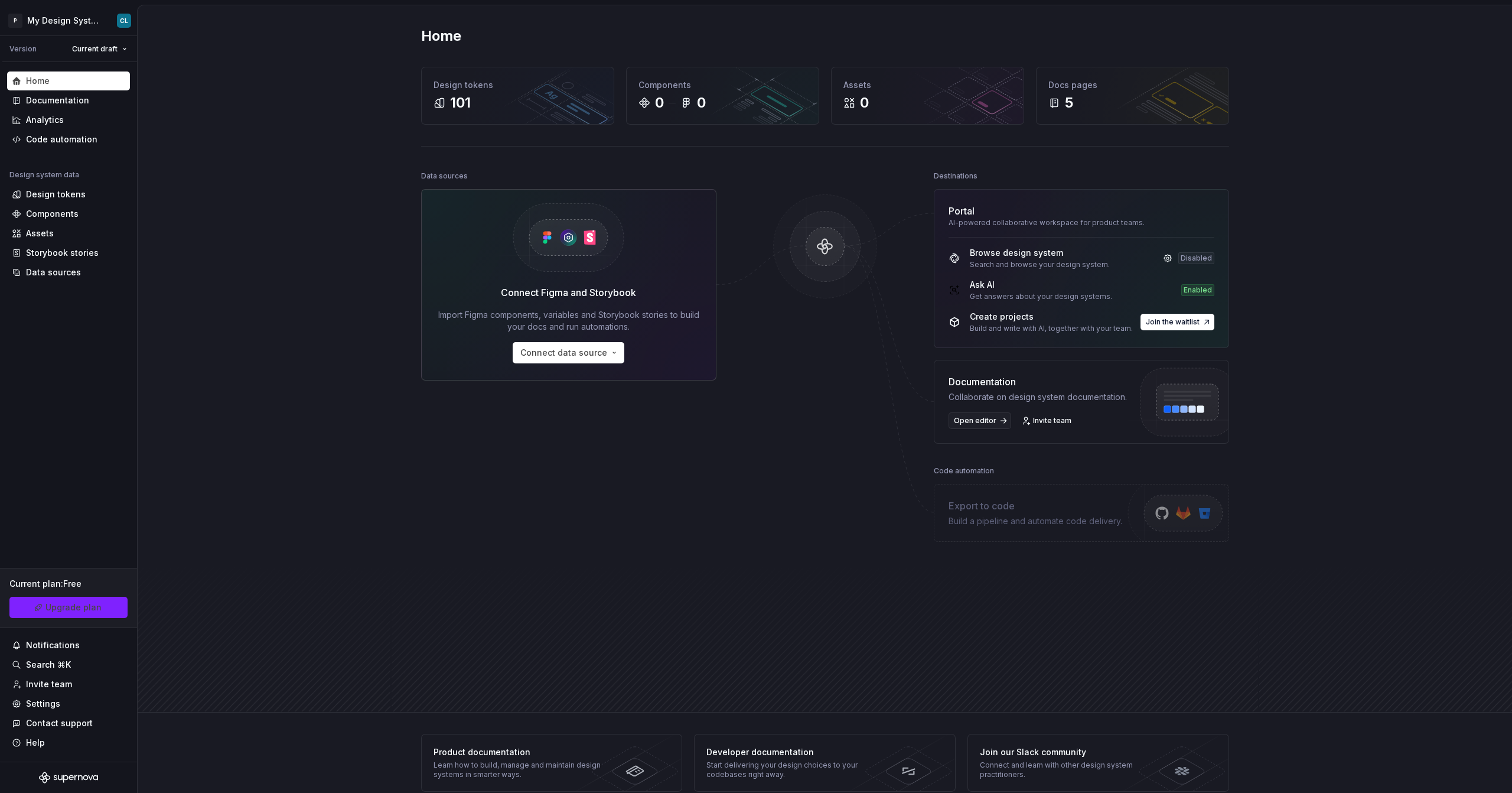
scroll to position [336, 0]
click at [82, 28] on html "P My Design System CL Version Current draft Home Documentation Analytics Code a…" at bounding box center [756, 396] width 1512 height 793
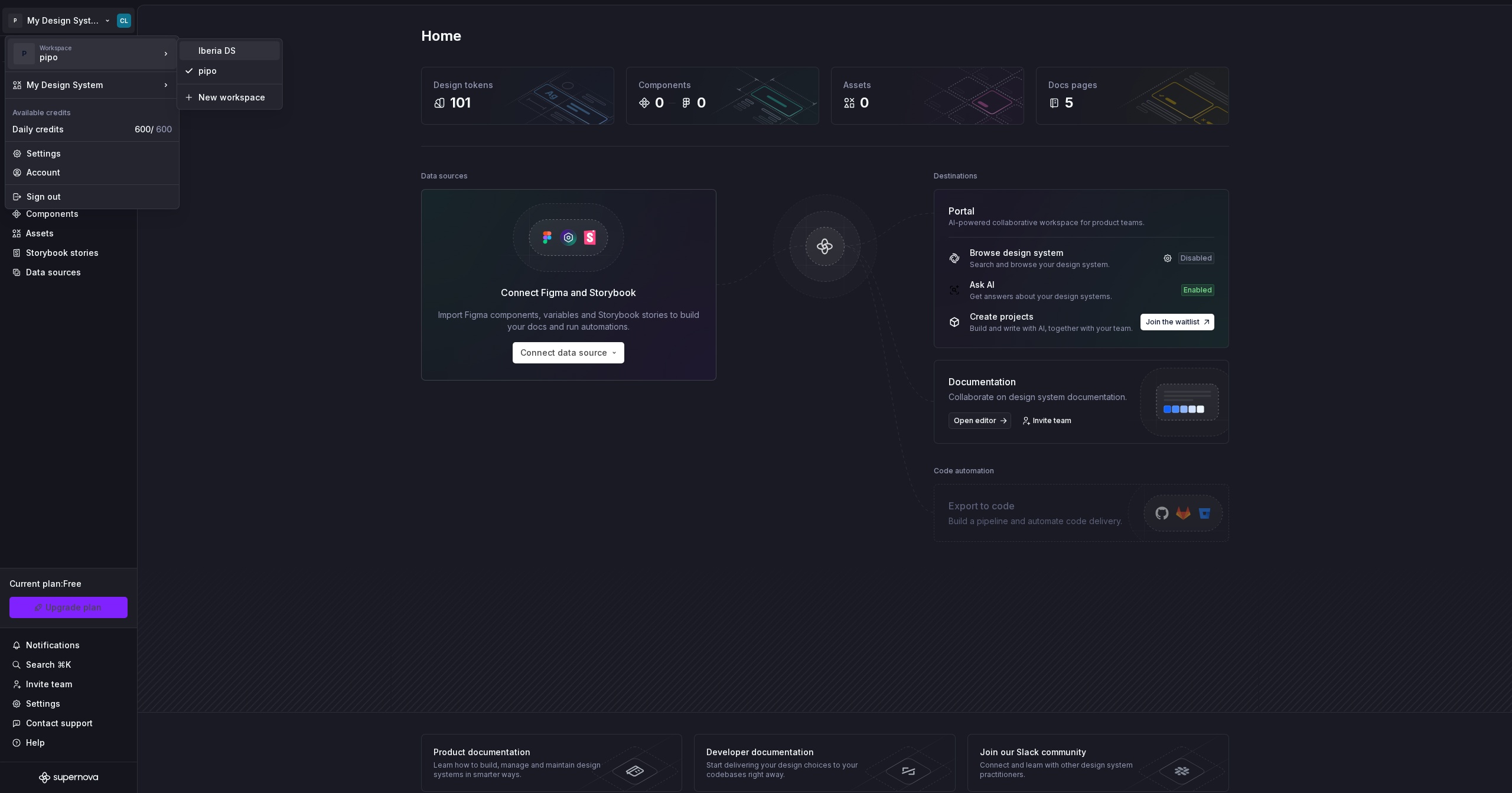
click at [230, 56] on div "Iberia DS" at bounding box center [230, 51] width 101 height 19
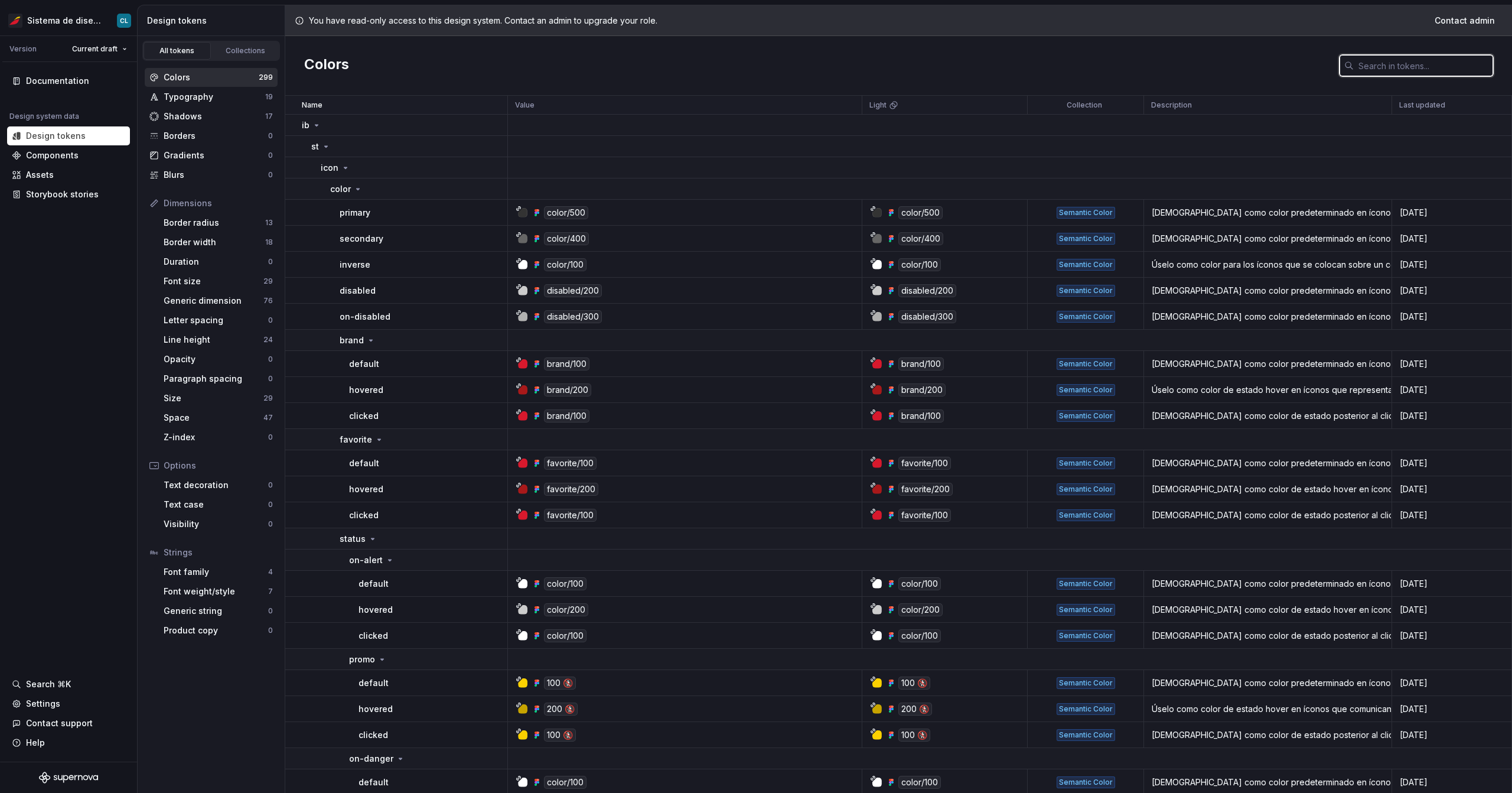
click at [1449, 67] on input "text" at bounding box center [1423, 65] width 140 height 21
paste input "ib--icon--caret-left--line"
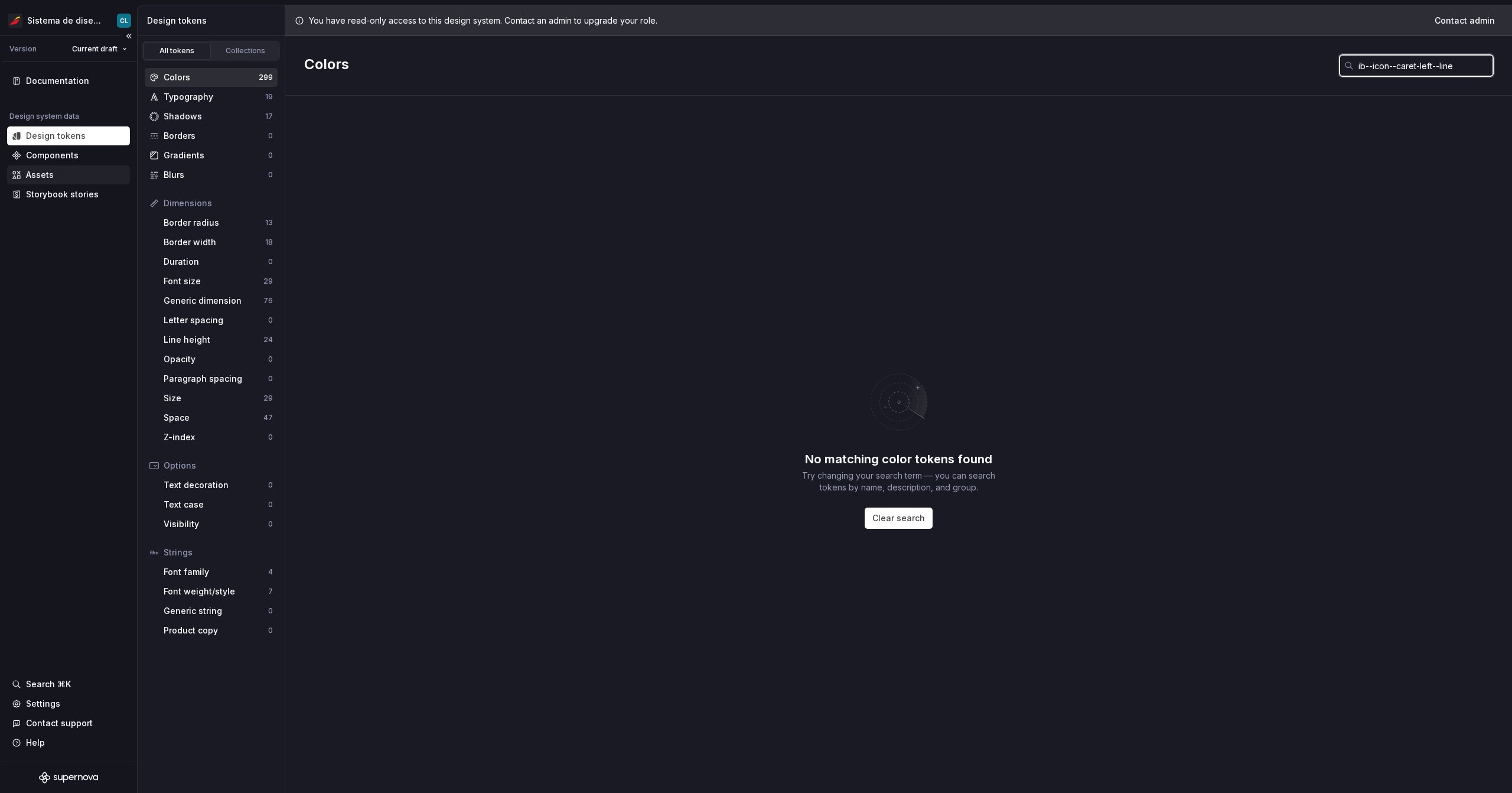
type input "ib--icon--caret-left--line"
click at [50, 167] on div "Assets" at bounding box center [68, 175] width 123 height 19
click at [52, 173] on div "Assets" at bounding box center [39, 174] width 28 height 12
click at [71, 172] on div "Assets" at bounding box center [68, 174] width 114 height 12
click at [50, 184] on div "Assets" at bounding box center [68, 175] width 123 height 19
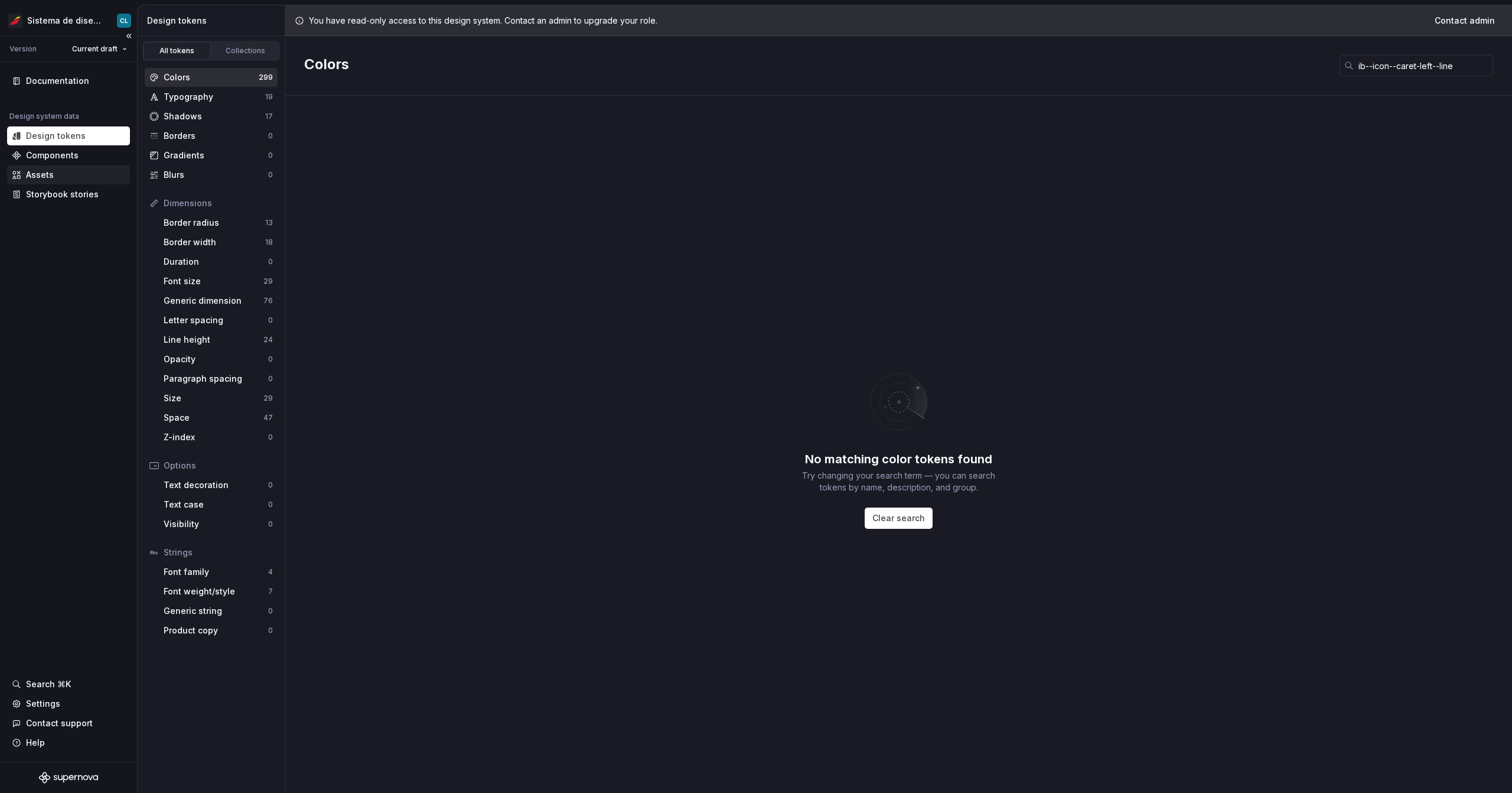
click at [42, 177] on div "Assets" at bounding box center [39, 174] width 28 height 12
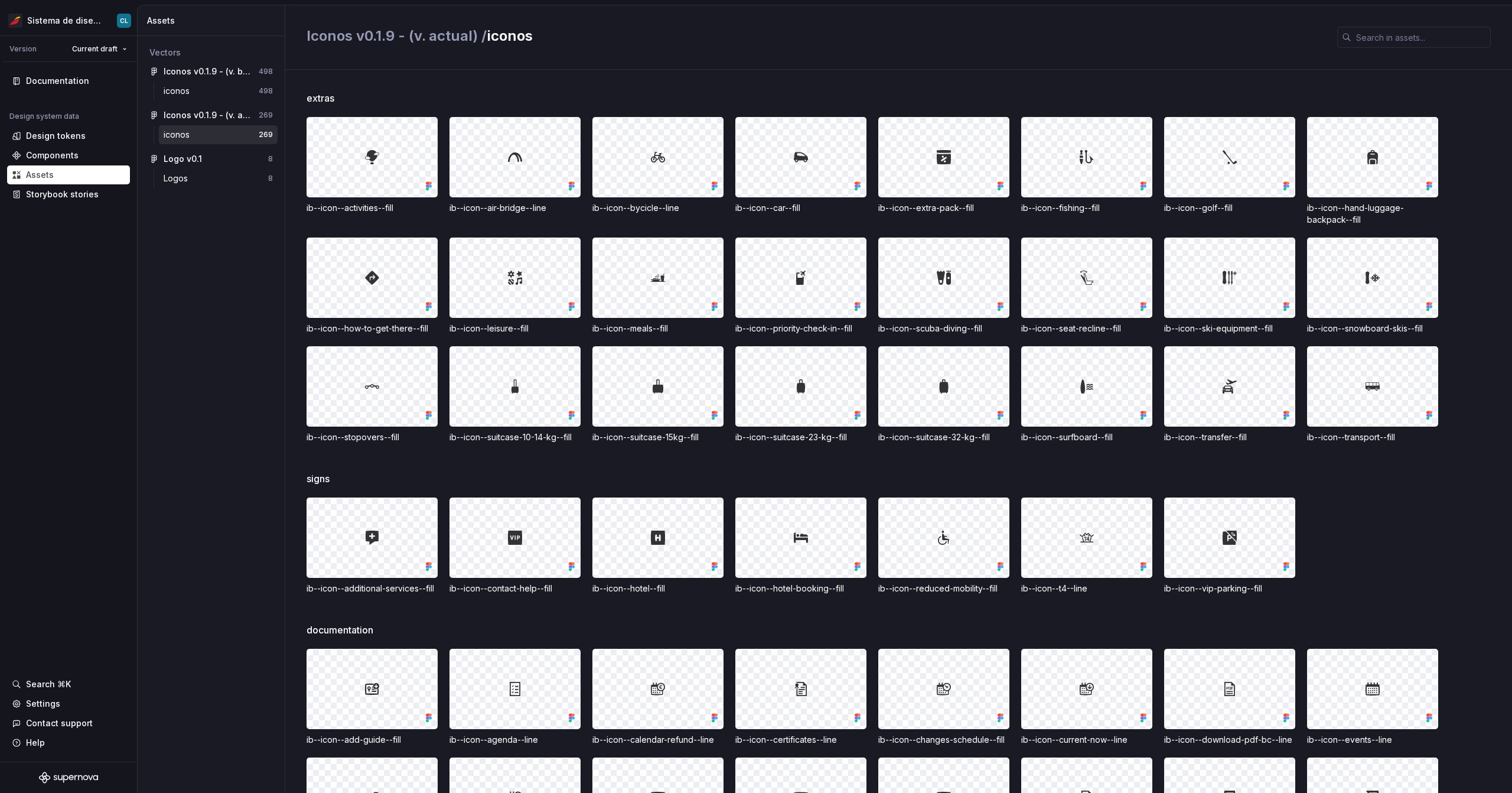
scroll to position [336, 0]
click at [1373, 38] on input "text" at bounding box center [1421, 37] width 140 height 21
paste input "ib--icon--caret-left--line"
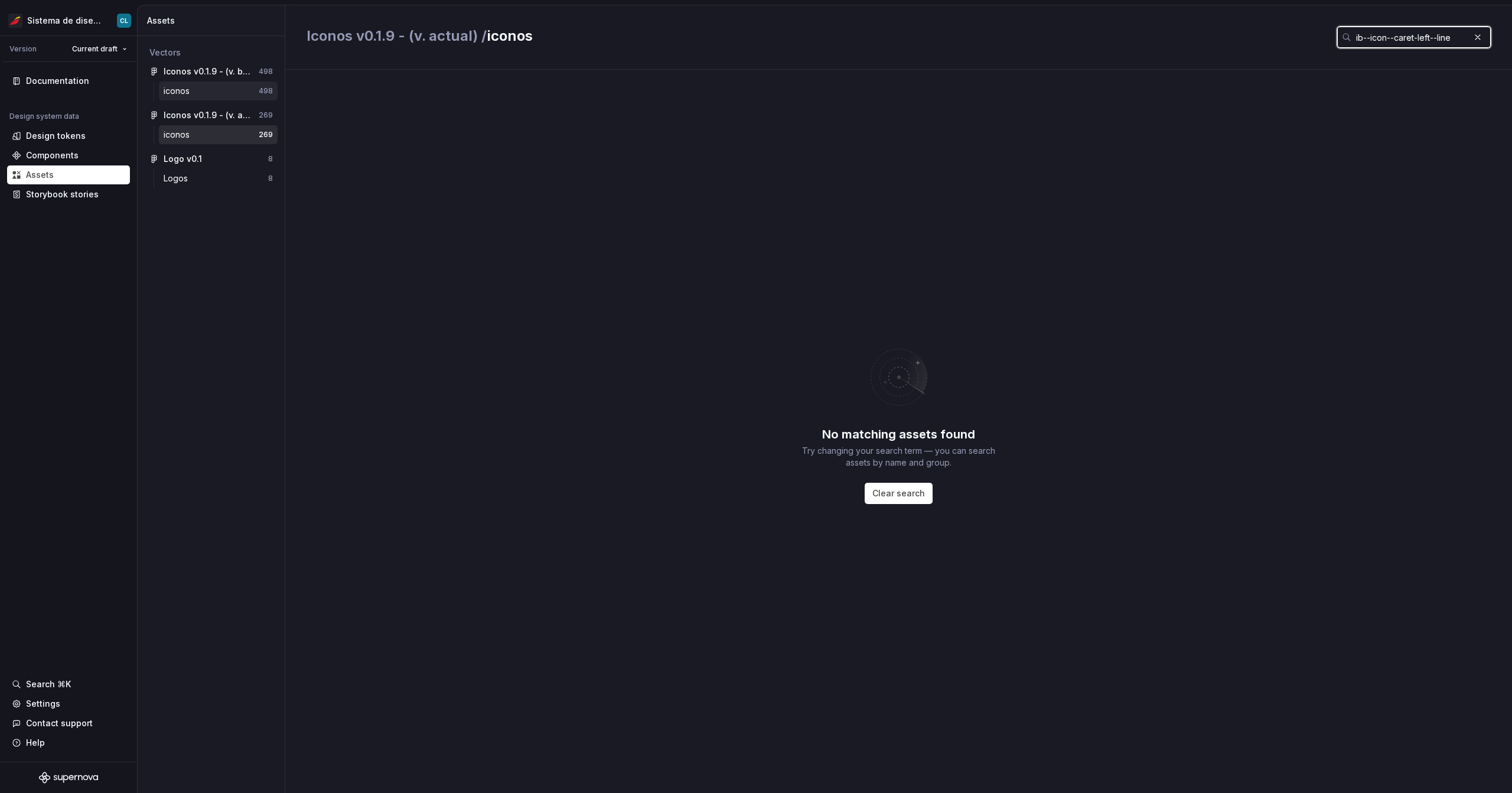
type input "ib--icon--caret-left--line"
click at [199, 99] on div "iconos 498" at bounding box center [218, 91] width 118 height 19
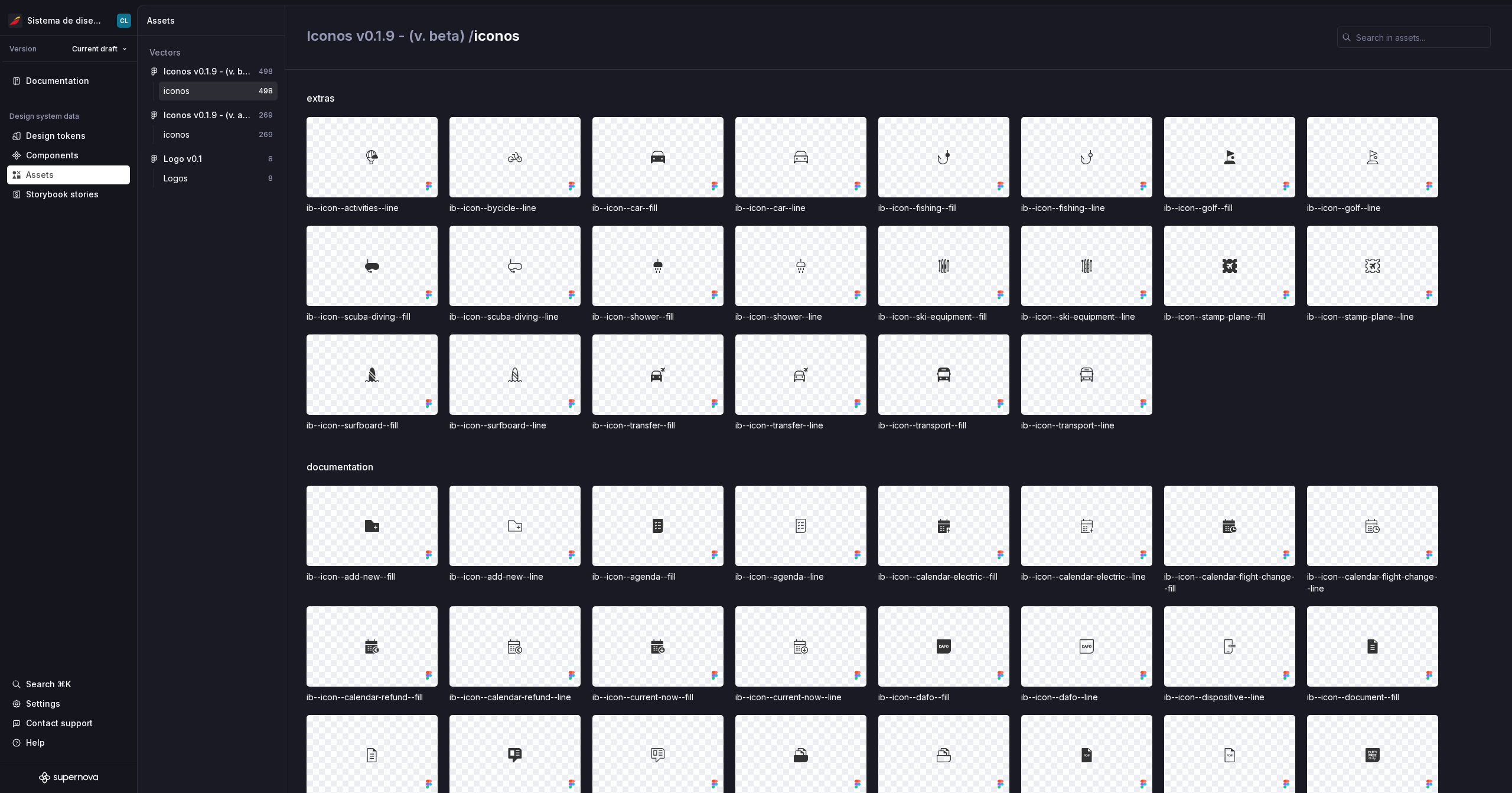
click at [199, 94] on div "iconos" at bounding box center [211, 91] width 95 height 12
click at [1385, 35] on input "text" at bounding box center [1421, 37] width 140 height 21
paste input "ib--icon--caret-left--line"
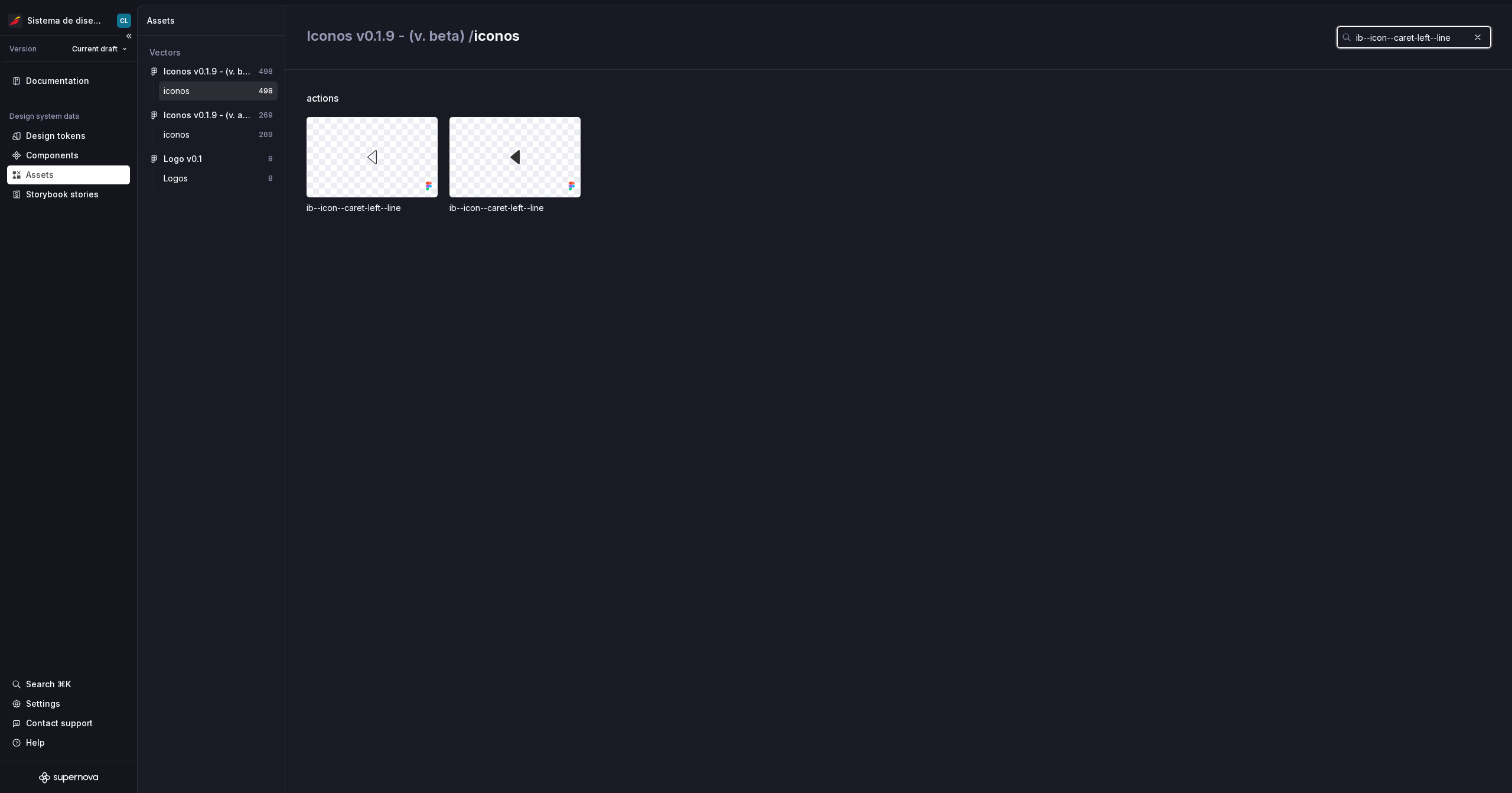
type input "ib--icon--caret-left--line"
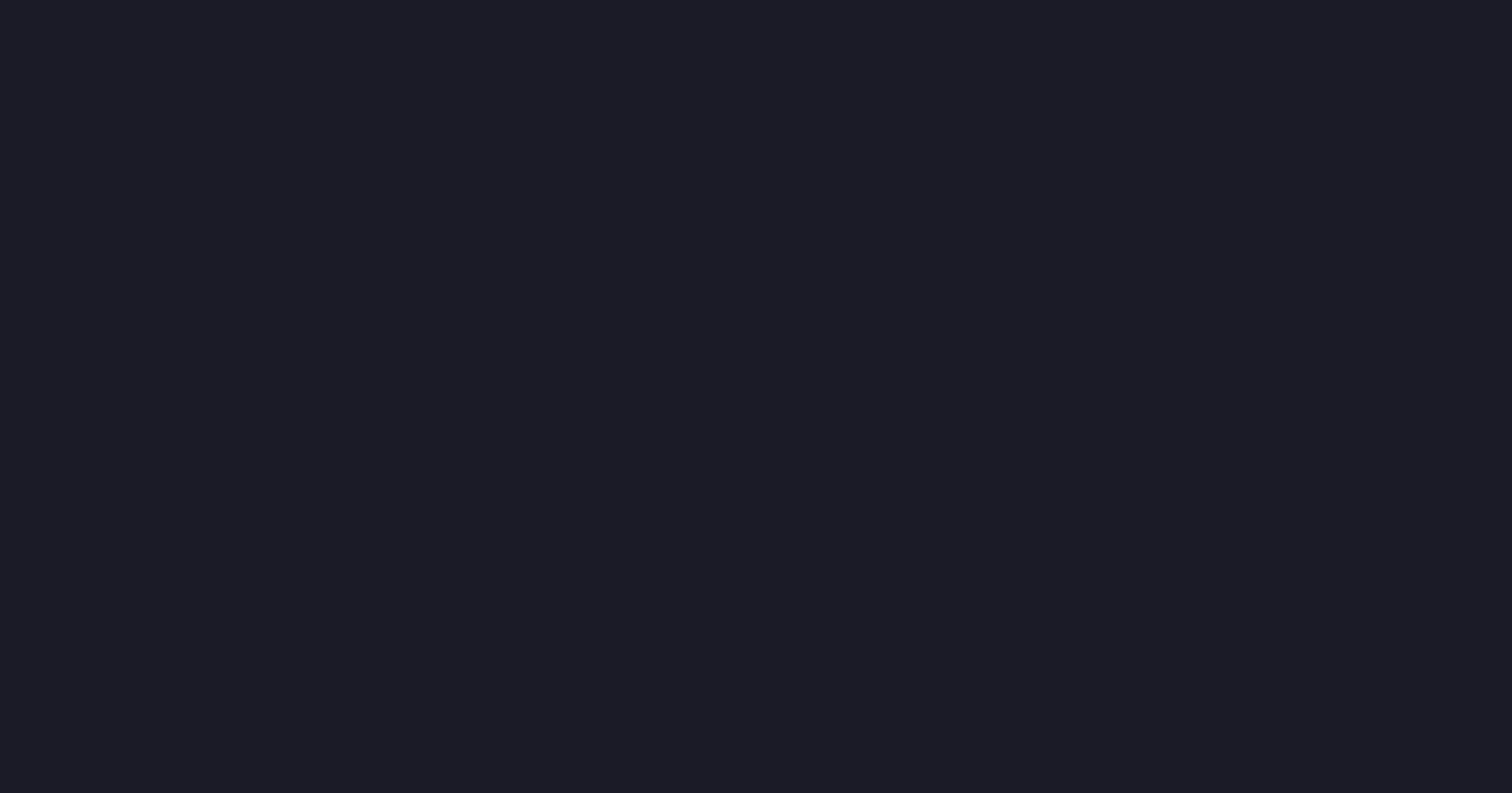
scroll to position [336, 0]
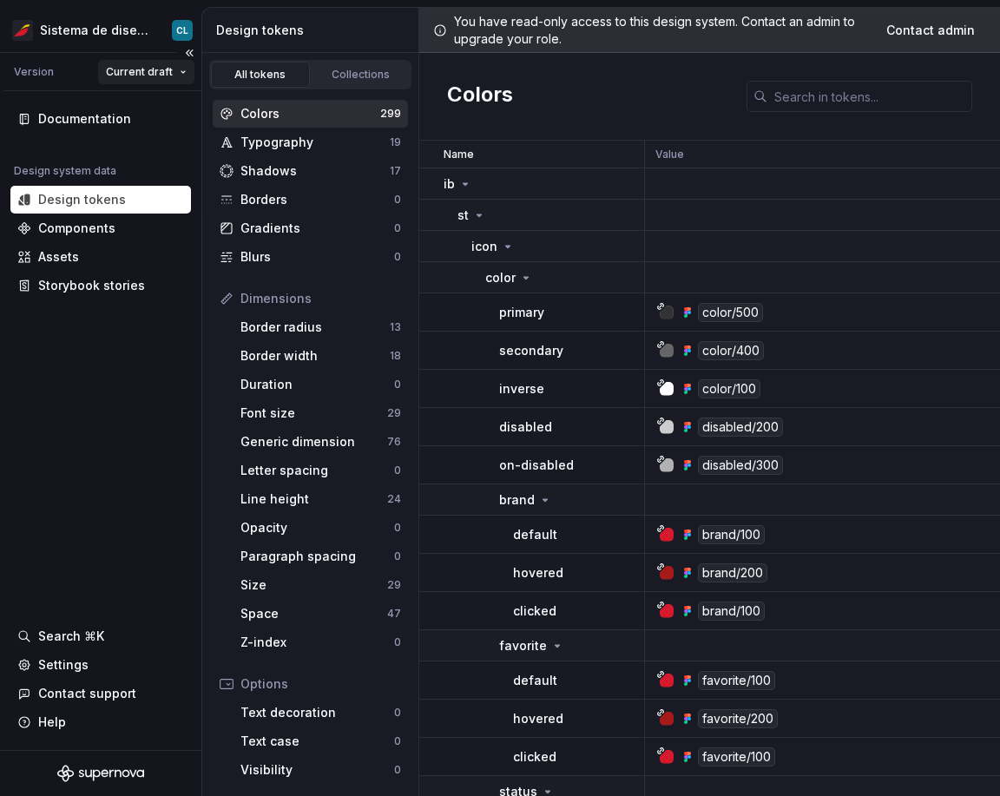
click at [139, 69] on html "Sistema de diseño Iberia CL Version Current draft Documentation Design system d…" at bounding box center [500, 398] width 1000 height 796
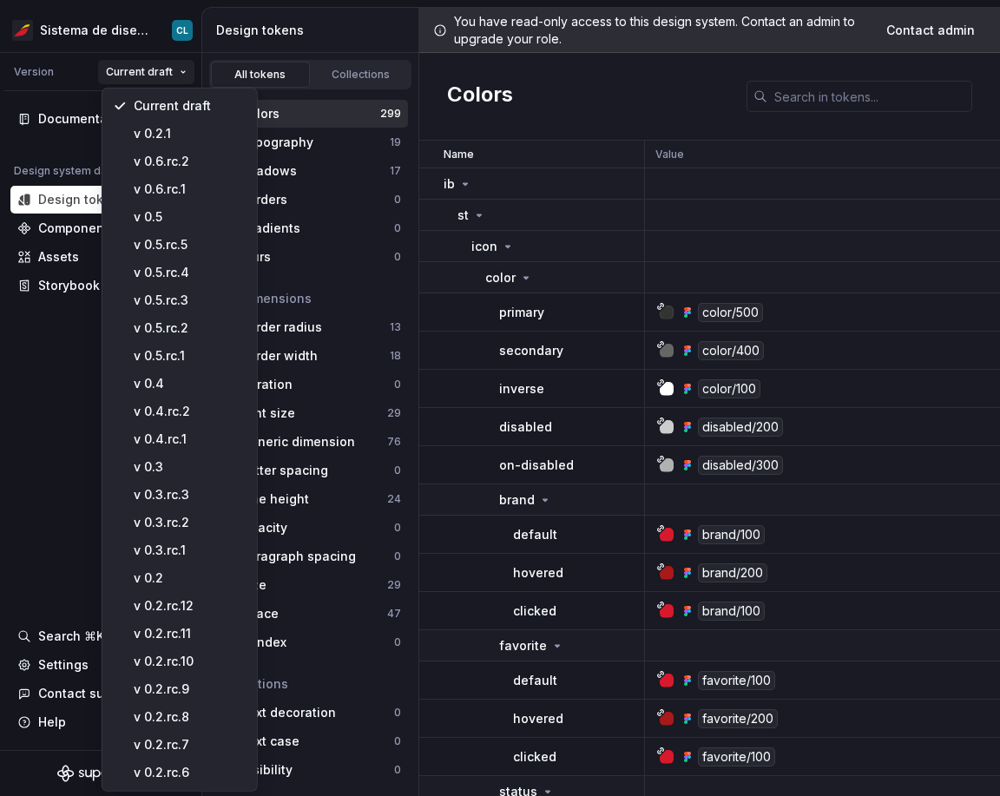
click at [789, 225] on html "Sistema de diseño Iberia CL Version Current draft Documentation Design system d…" at bounding box center [500, 398] width 1000 height 796
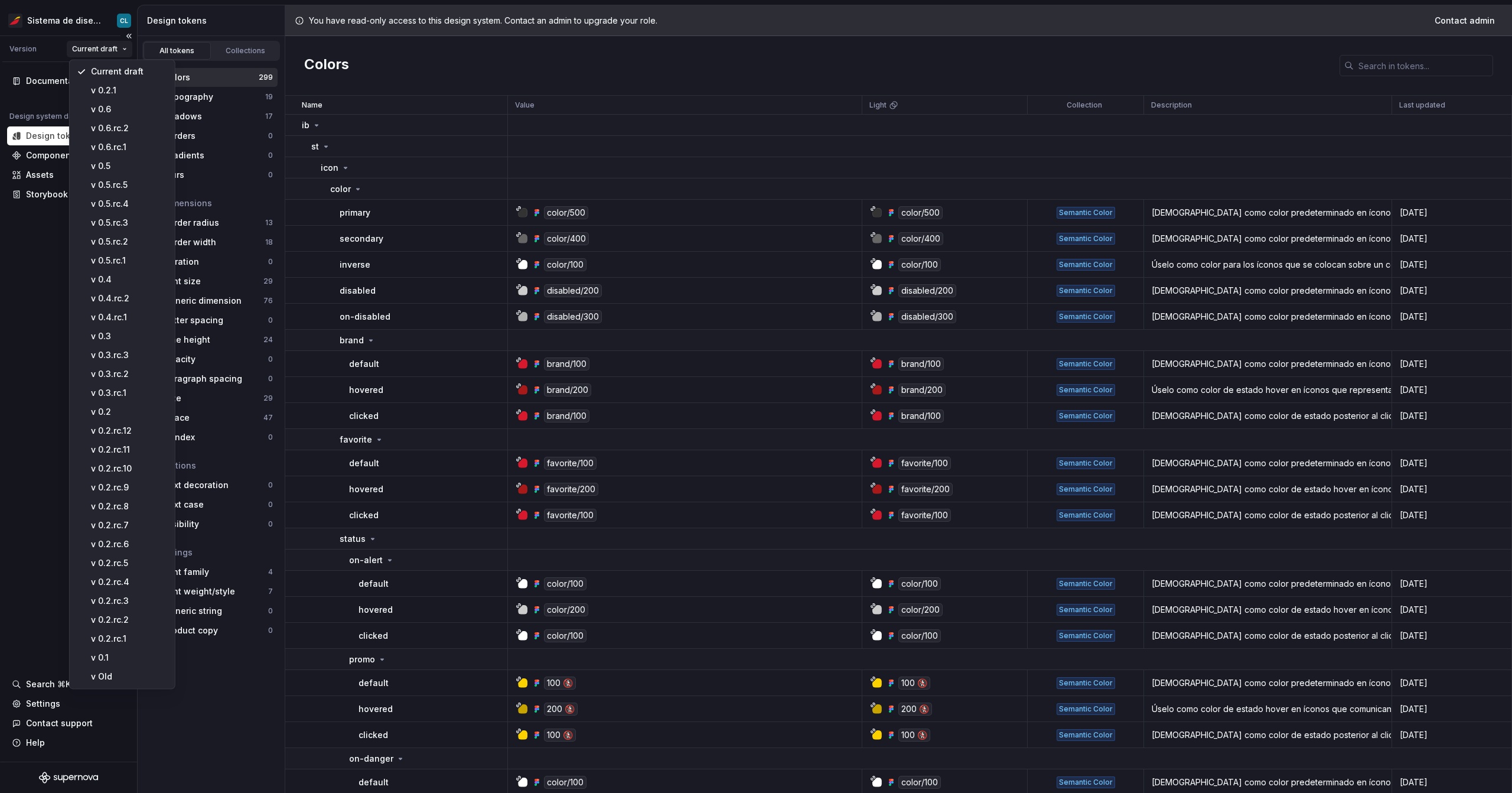
click at [104, 49] on html "Sistema de diseño Iberia CL Version Current draft Documentation Design system d…" at bounding box center [756, 396] width 1512 height 793
click at [109, 110] on div "v 0.6" at bounding box center [129, 109] width 77 height 12
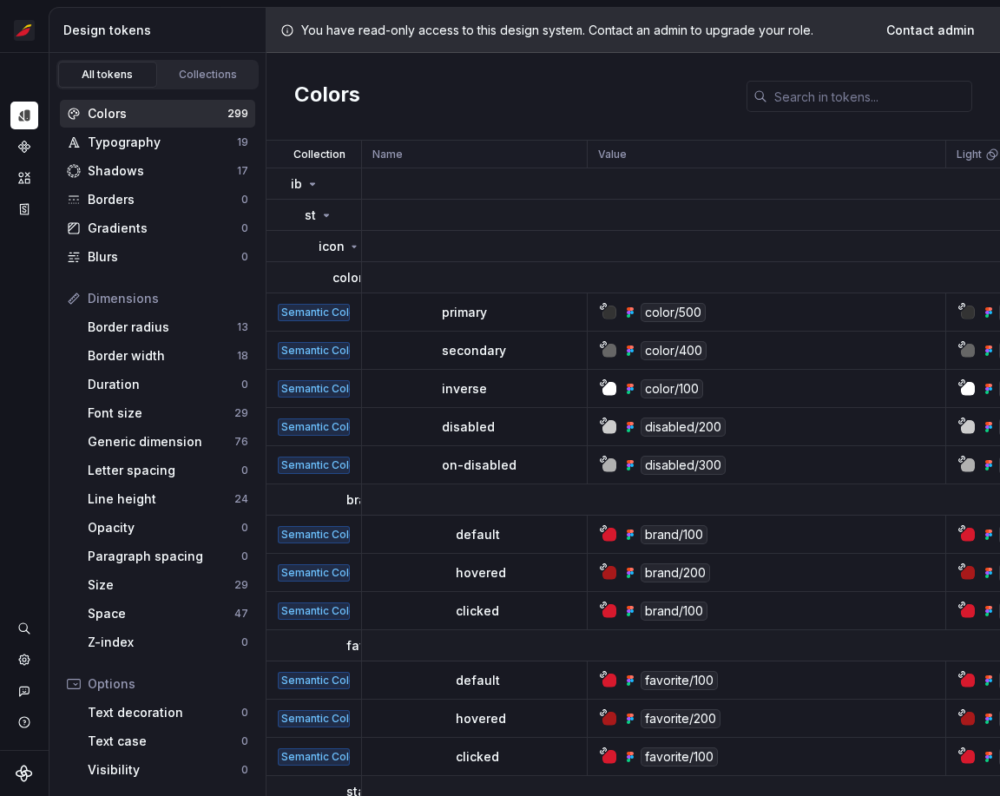
scroll to position [494, 0]
click at [27, 182] on icon "Assets" at bounding box center [24, 177] width 12 height 11
